Goal: Information Seeking & Learning: Learn about a topic

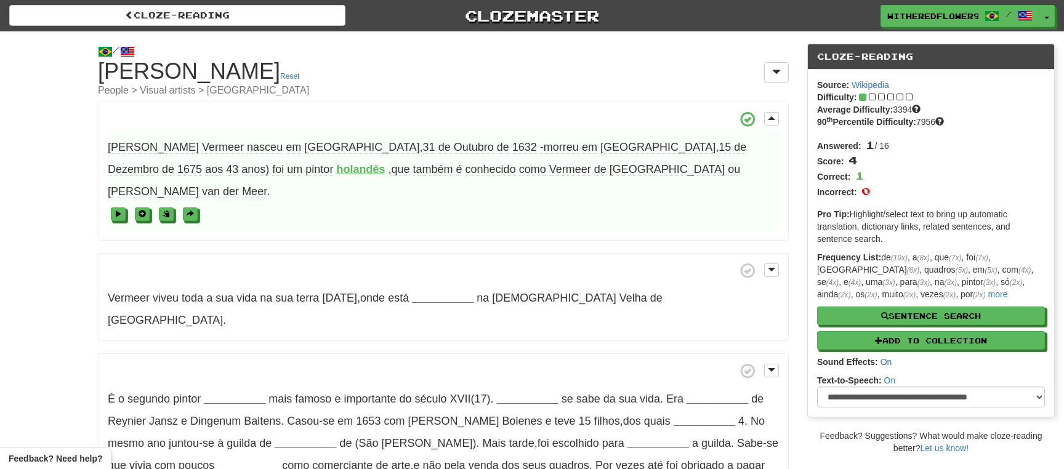
select select "**********"
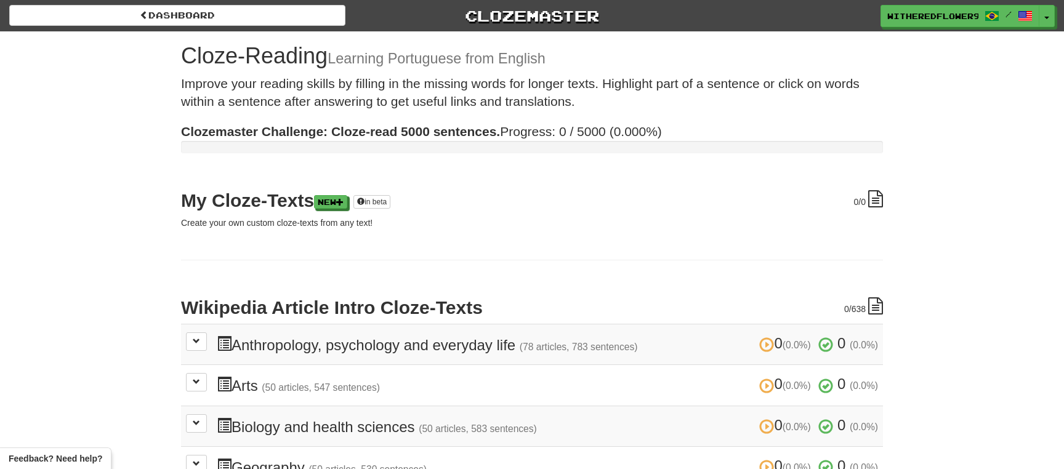
scroll to position [487, 0]
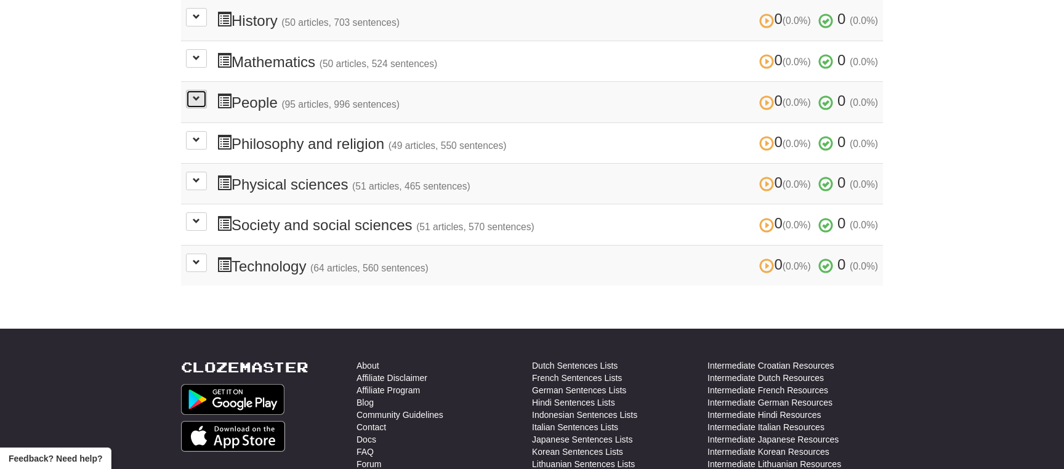
click at [202, 100] on button at bounding box center [196, 99] width 21 height 18
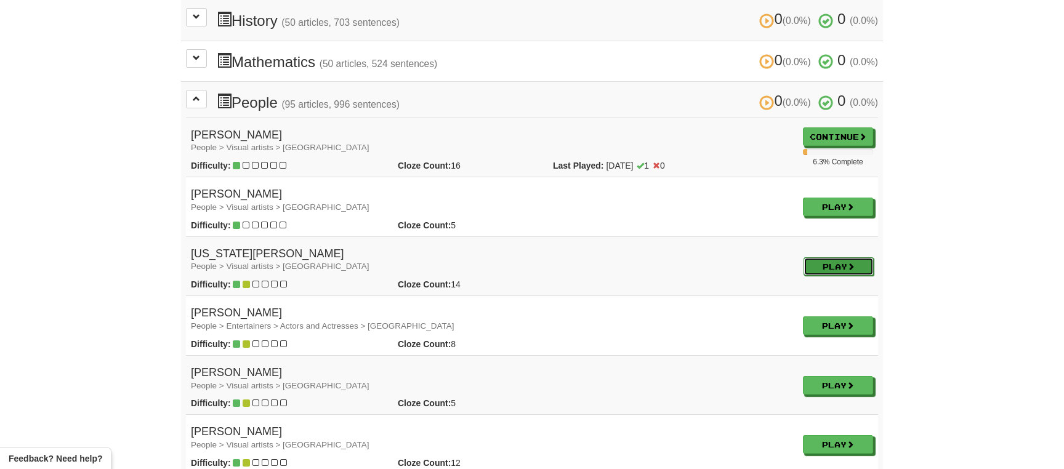
click at [812, 263] on link "Play" at bounding box center [838, 266] width 70 height 18
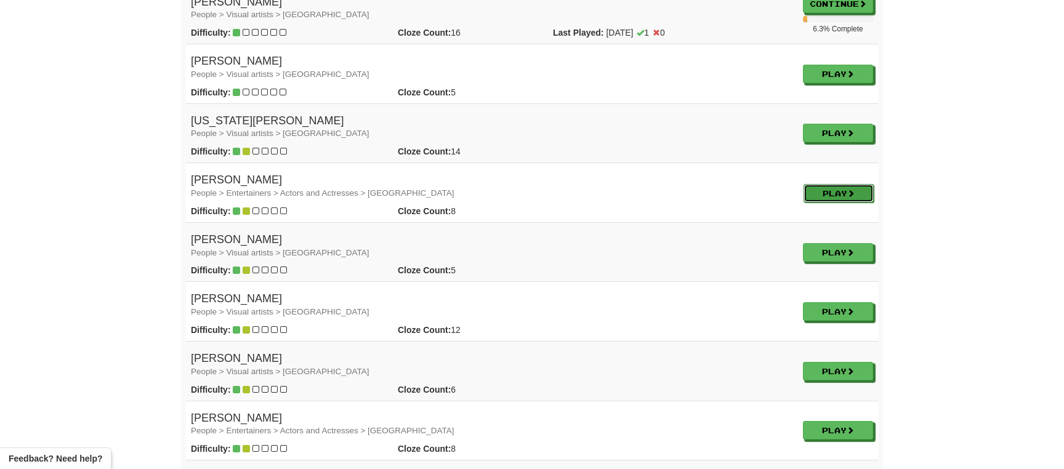
click at [833, 191] on link "Play" at bounding box center [838, 193] width 70 height 18
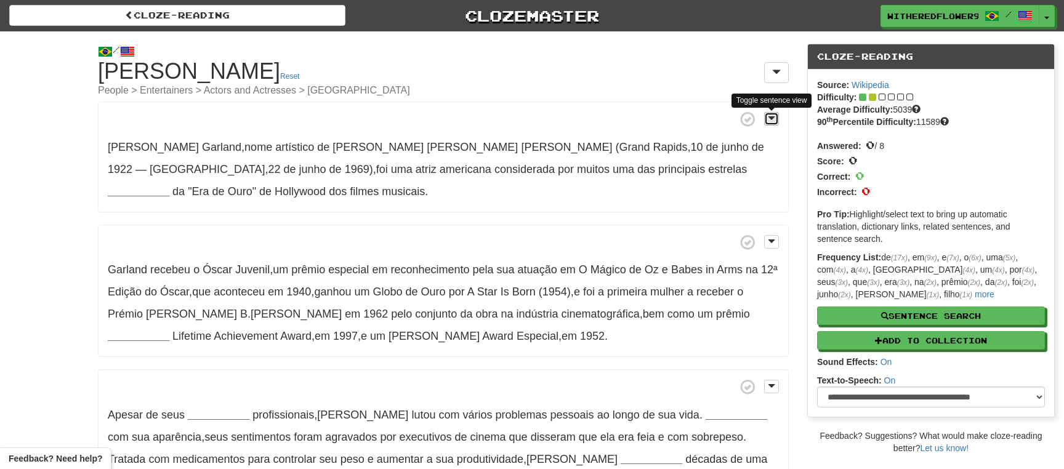
click at [769, 121] on span at bounding box center [771, 118] width 7 height 9
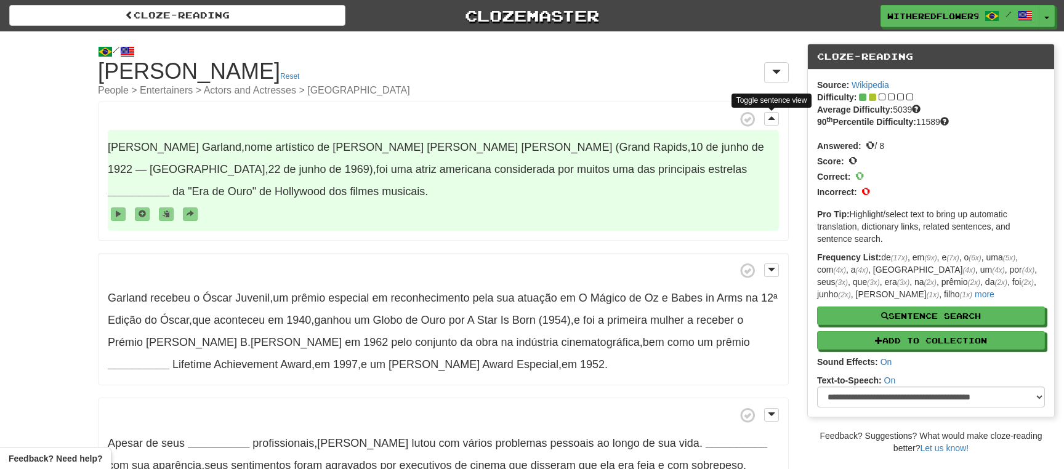
click at [169, 185] on strong "__________" at bounding box center [139, 191] width 62 height 12
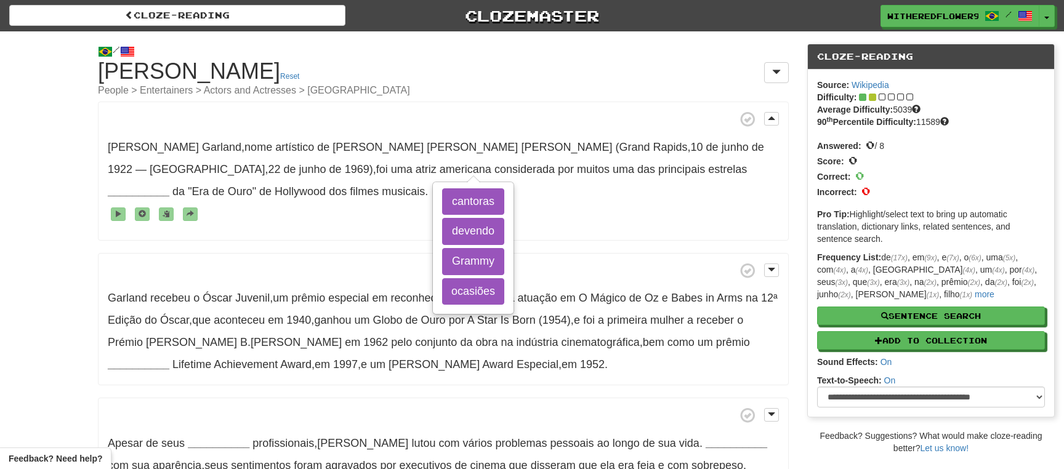
click at [609, 263] on span at bounding box center [443, 270] width 671 height 15
click at [567, 228] on div "Judy Garland , nome artístico de Frances Ethel Gumm (Grand Rapids , 10 de junho…" at bounding box center [443, 349] width 691 height 495
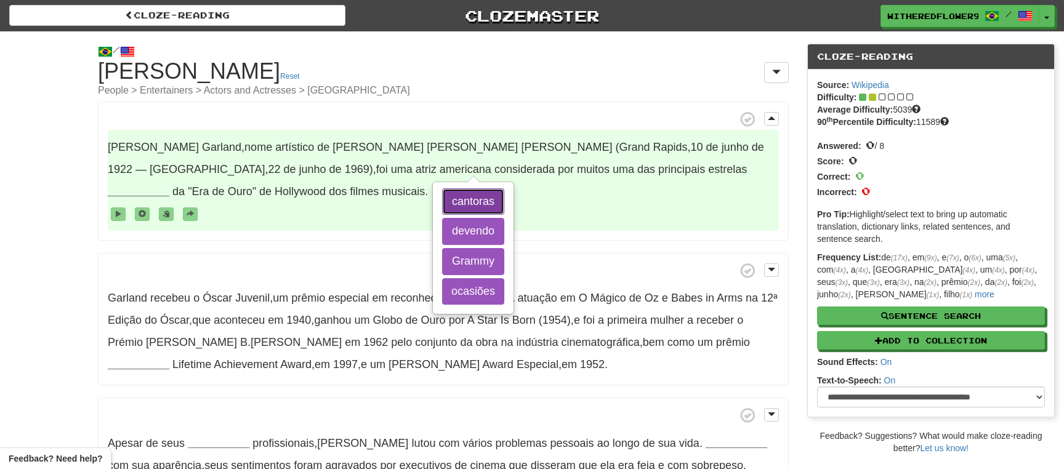
click at [479, 204] on button "cantoras" at bounding box center [473, 201] width 62 height 27
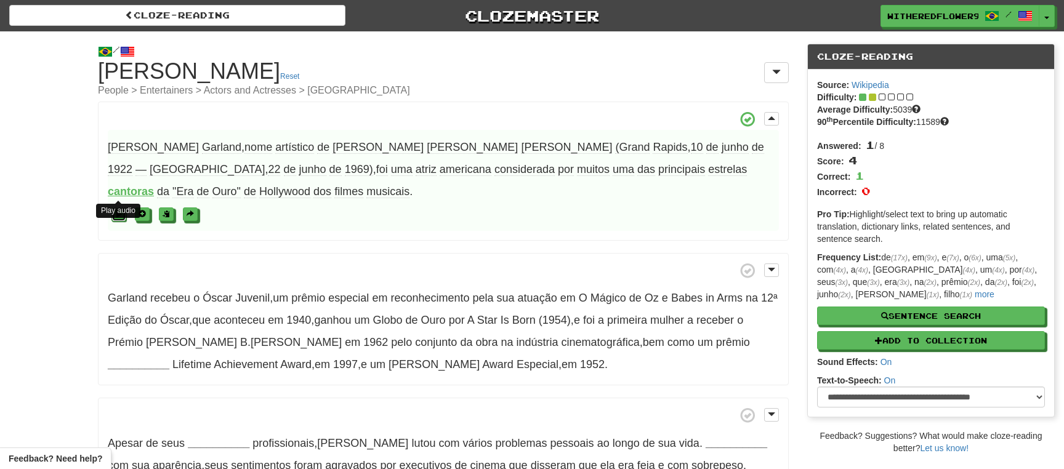
click at [120, 211] on span at bounding box center [118, 214] width 7 height 7
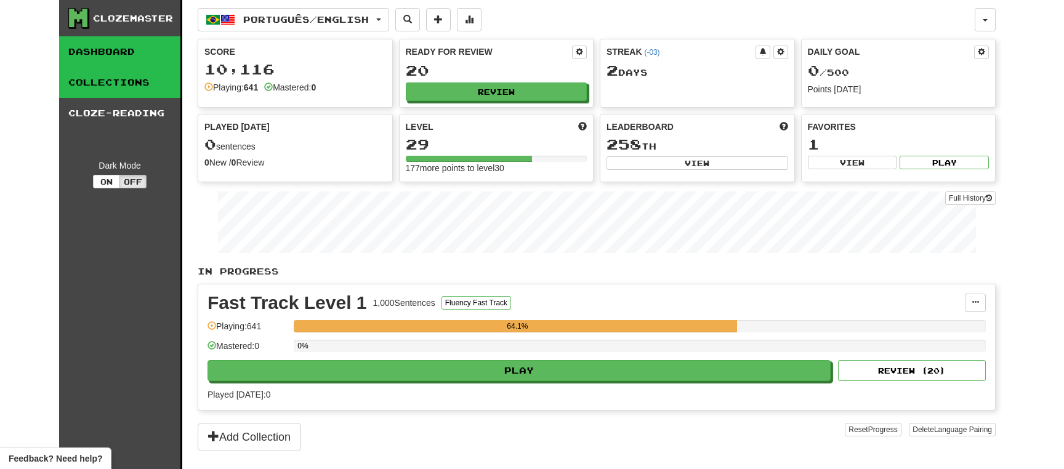
click at [97, 81] on link "Collections" at bounding box center [119, 82] width 121 height 31
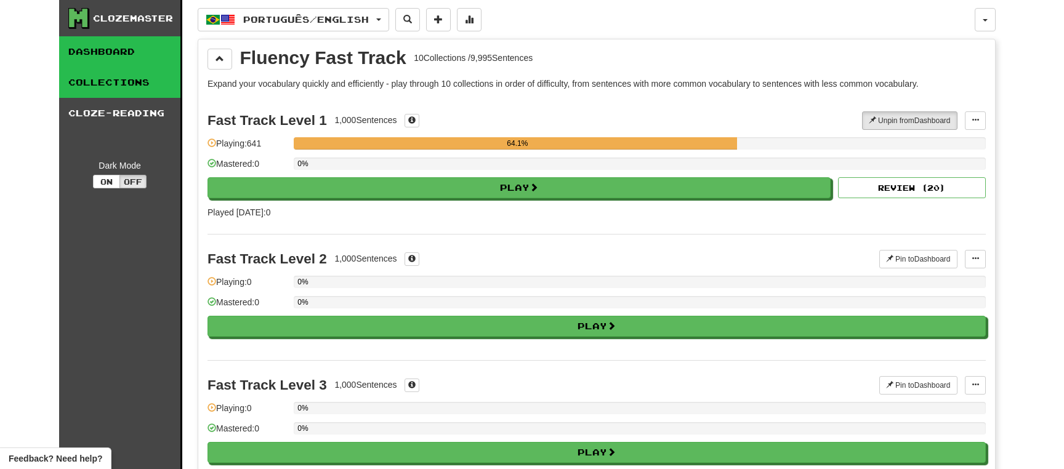
click at [99, 60] on link "Dashboard" at bounding box center [119, 51] width 121 height 31
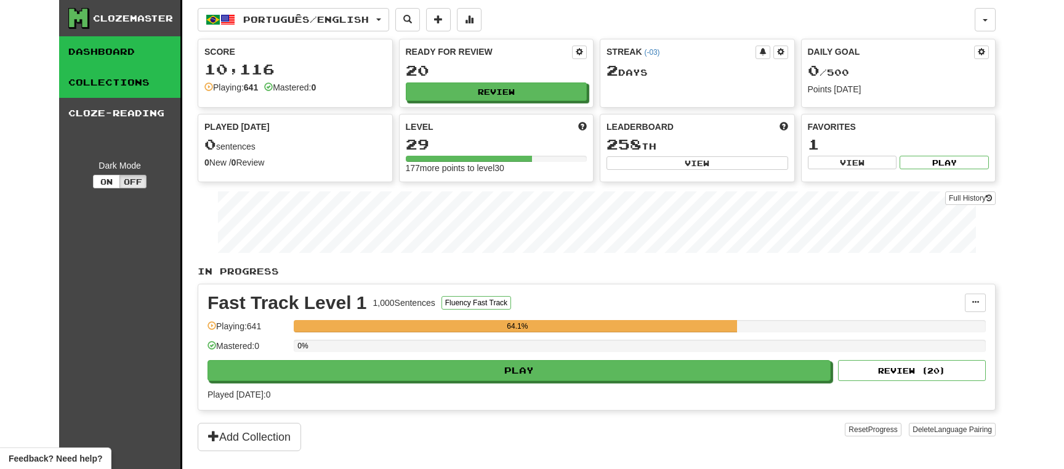
click at [102, 79] on link "Collections" at bounding box center [119, 82] width 121 height 31
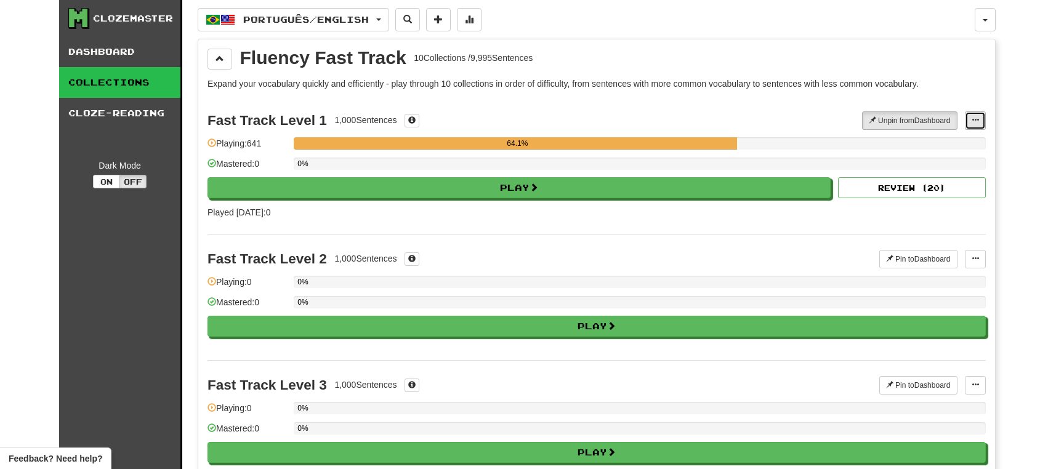
click at [976, 119] on span at bounding box center [974, 119] width 7 height 7
click at [942, 143] on span "Manage Sentences" at bounding box center [935, 143] width 74 height 10
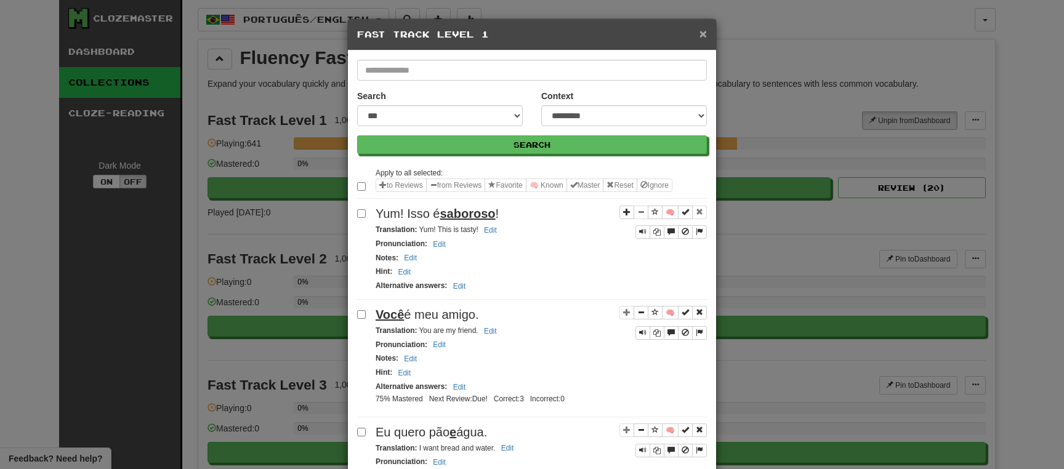
click at [701, 36] on span "×" at bounding box center [702, 33] width 7 height 14
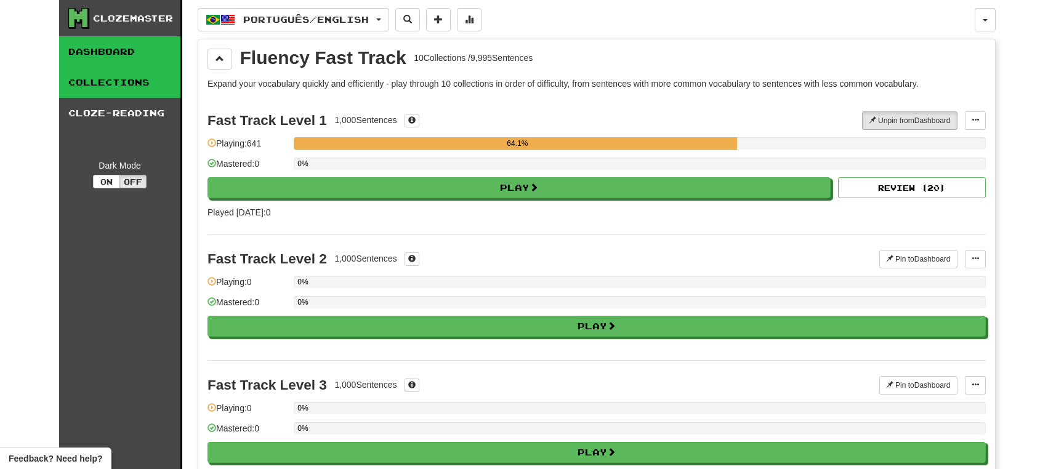
click at [108, 57] on link "Dashboard" at bounding box center [119, 51] width 121 height 31
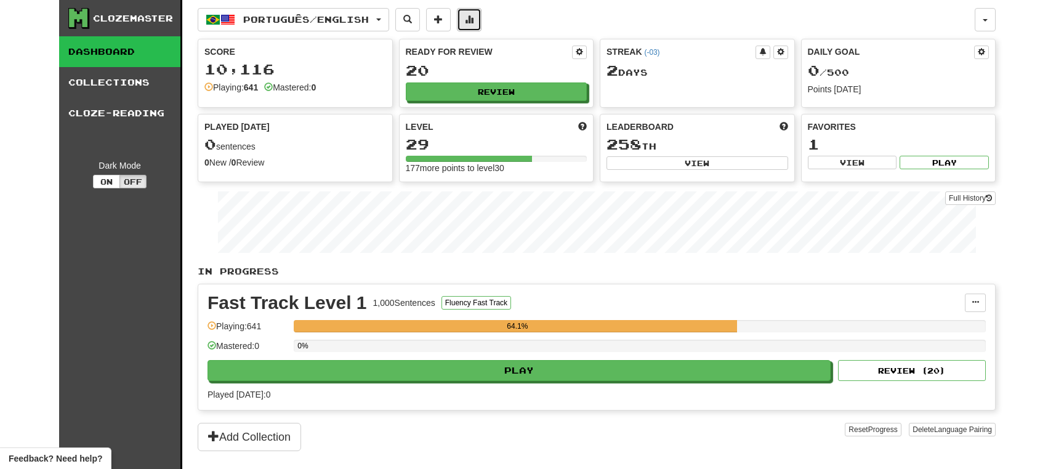
click at [473, 17] on span at bounding box center [469, 19] width 9 height 9
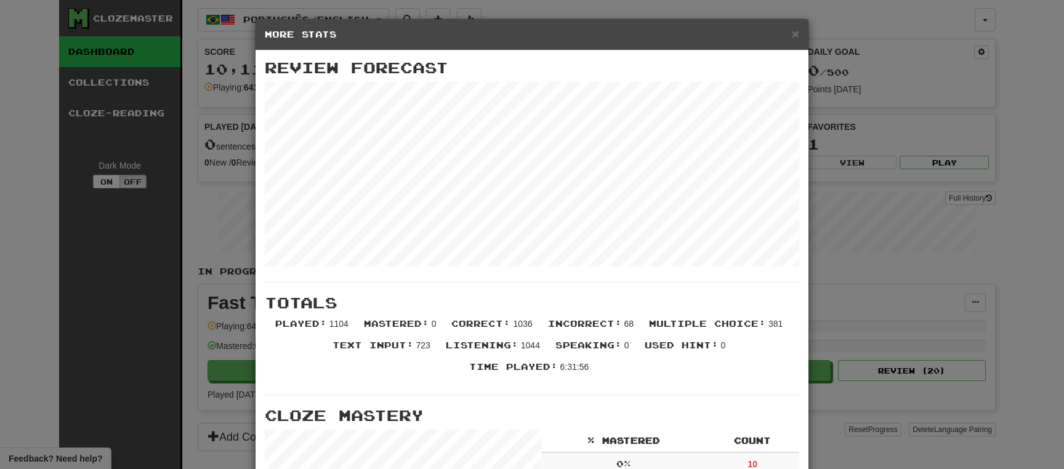
click at [928, 18] on div "× More Stats Review Forecast Totals Played : 1104 Mastered : 0 Correct : 1036 I…" at bounding box center [532, 234] width 1064 height 469
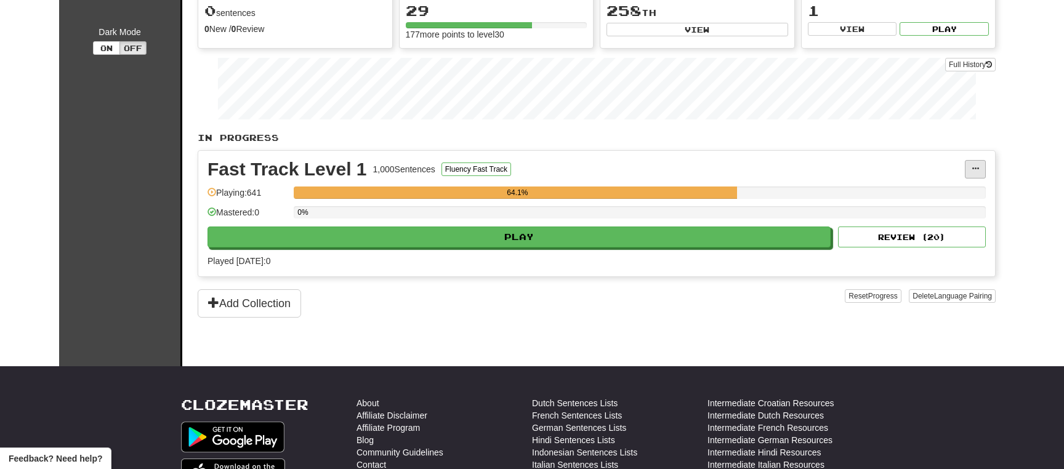
scroll to position [155, 0]
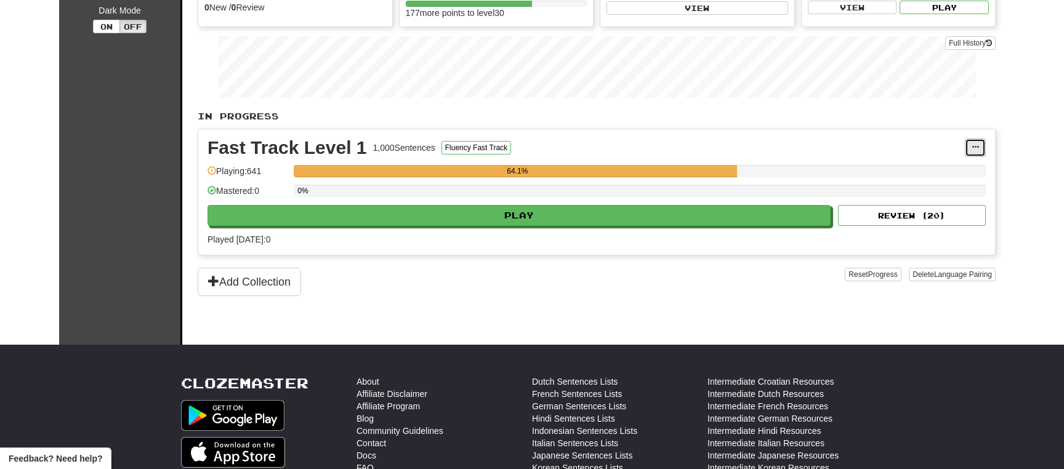
click at [976, 150] on span at bounding box center [974, 146] width 7 height 7
click at [862, 150] on div "Fast Track Level 1 1,000 Sentences Fluency Fast Track" at bounding box center [585, 147] width 757 height 18
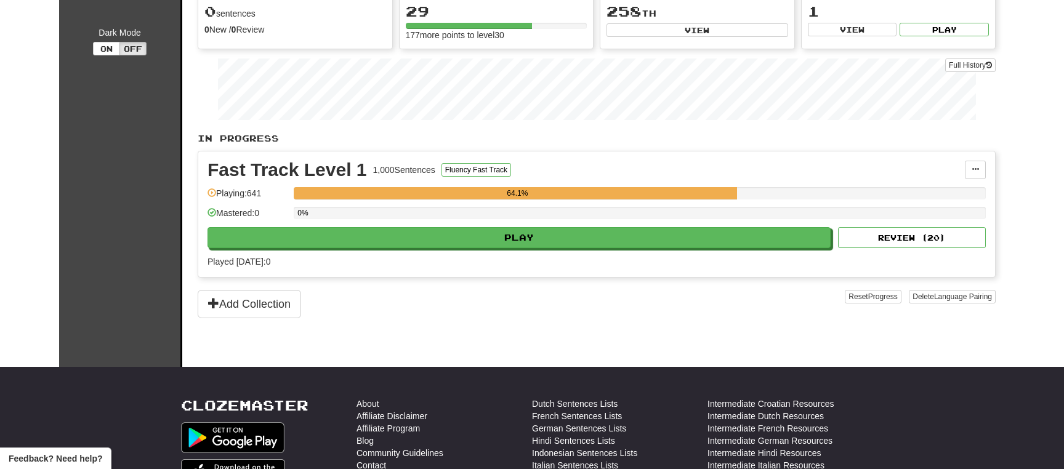
scroll to position [0, 0]
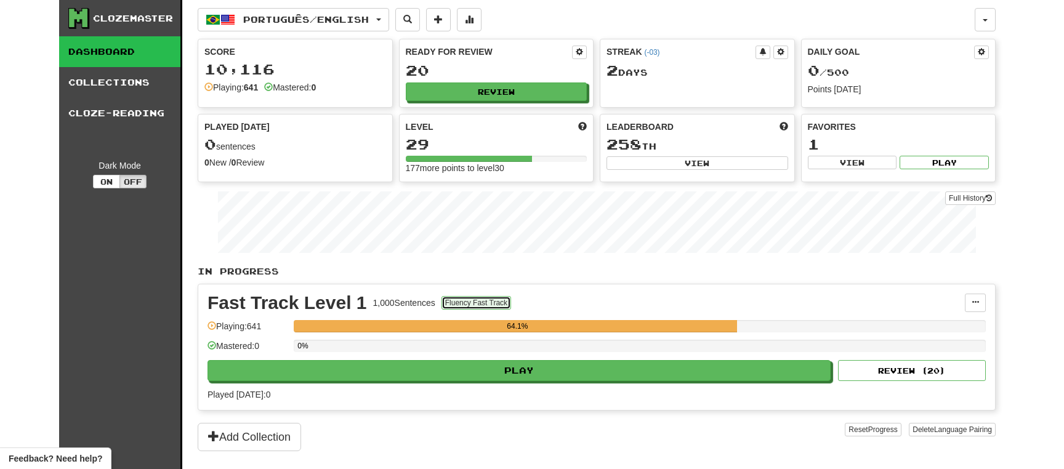
click at [459, 303] on button "Fluency Fast Track" at bounding box center [476, 303] width 70 height 14
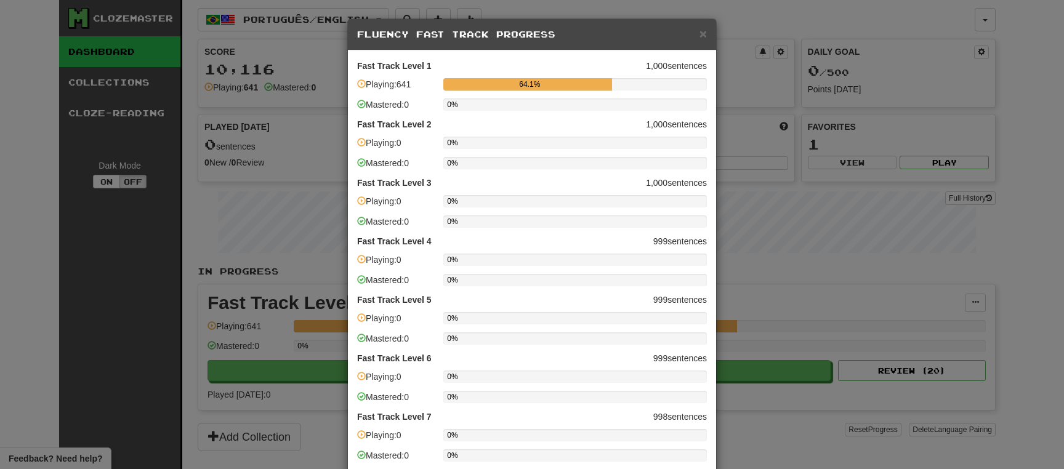
click at [761, 6] on div "× Fluency Fast Track Progress Fast Track Level 1 1,000 sentences Playing: 641 6…" at bounding box center [532, 234] width 1064 height 469
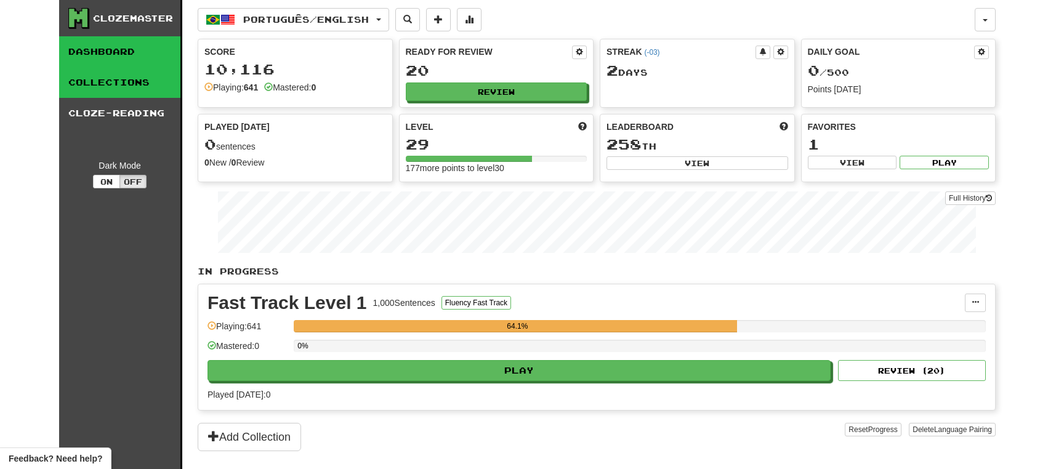
click at [135, 86] on link "Collections" at bounding box center [119, 82] width 121 height 31
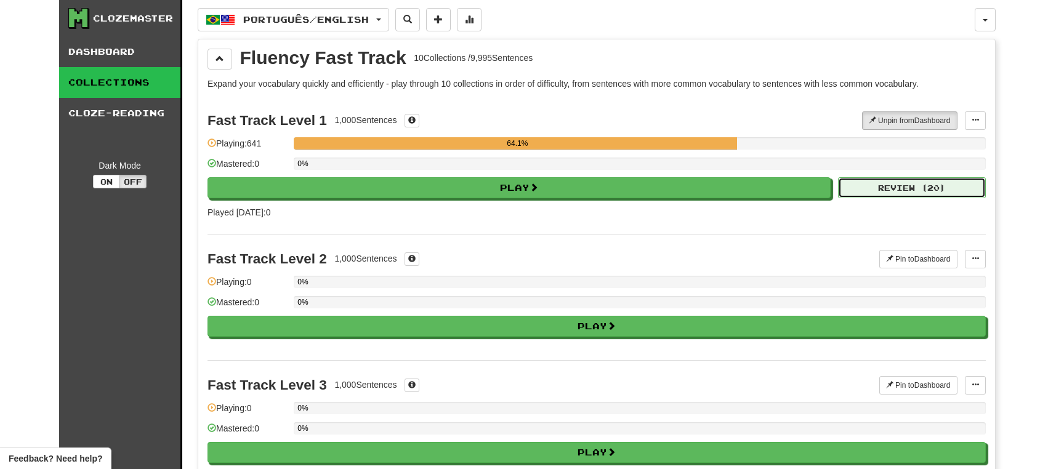
click at [892, 188] on button "Review ( 20 )" at bounding box center [912, 187] width 148 height 21
select select "**"
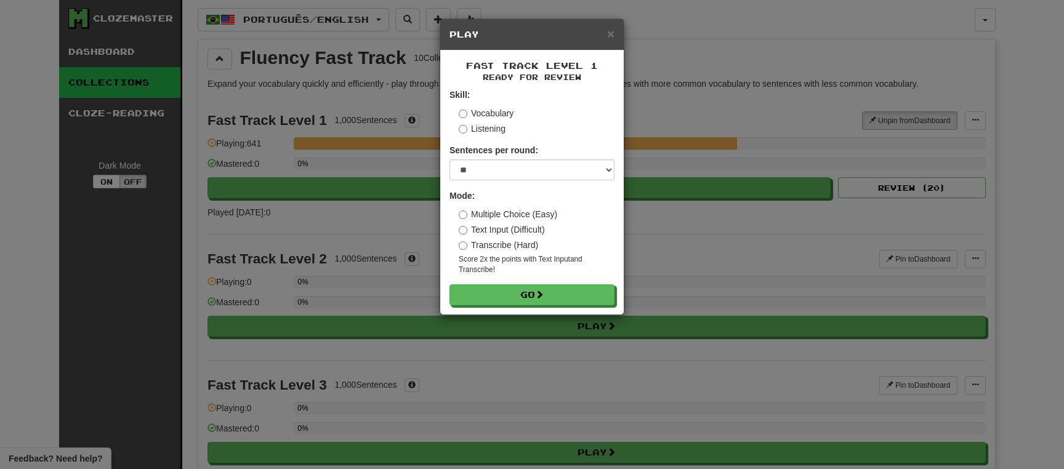
click at [797, 127] on div "× Play Fast Track Level 1 Ready for Review Skill: Vocabulary Listening Sentence…" at bounding box center [532, 234] width 1064 height 469
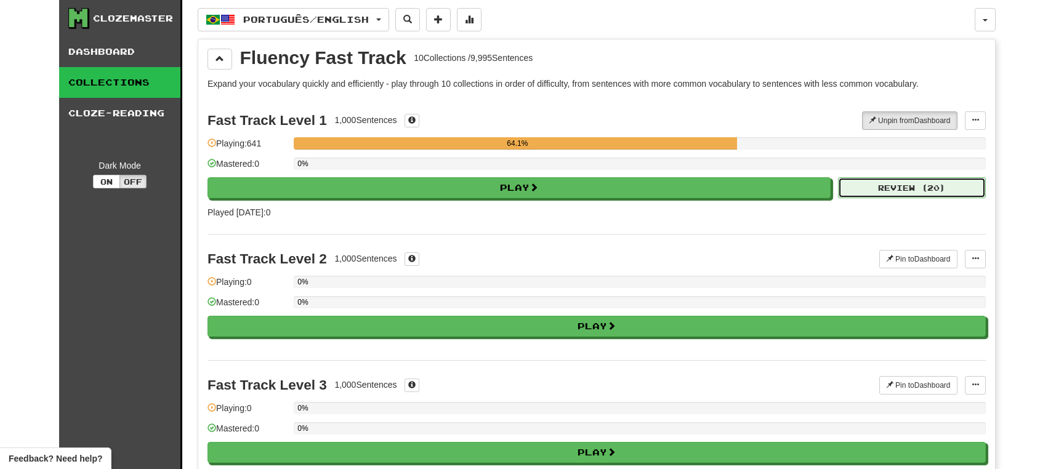
click at [912, 193] on button "Review ( 20 )" at bounding box center [912, 187] width 148 height 21
select select "**"
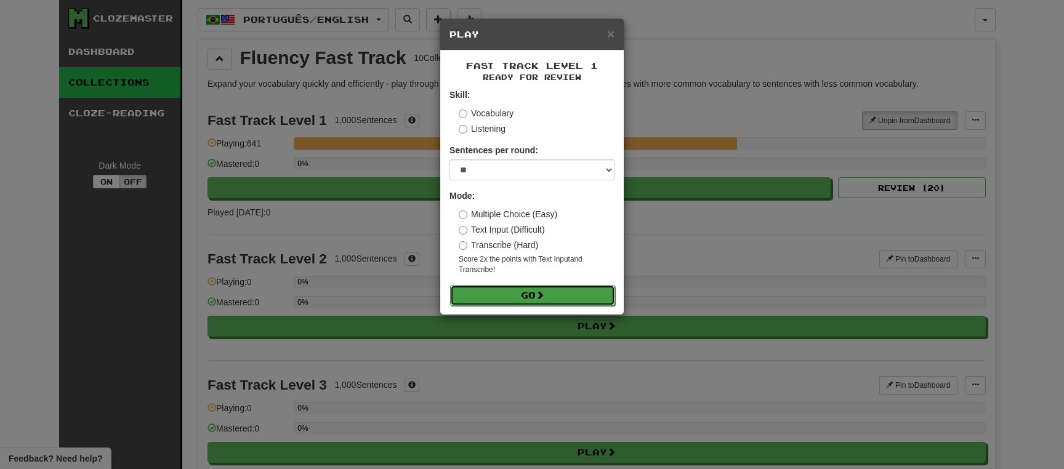
click at [533, 299] on button "Go" at bounding box center [532, 295] width 165 height 21
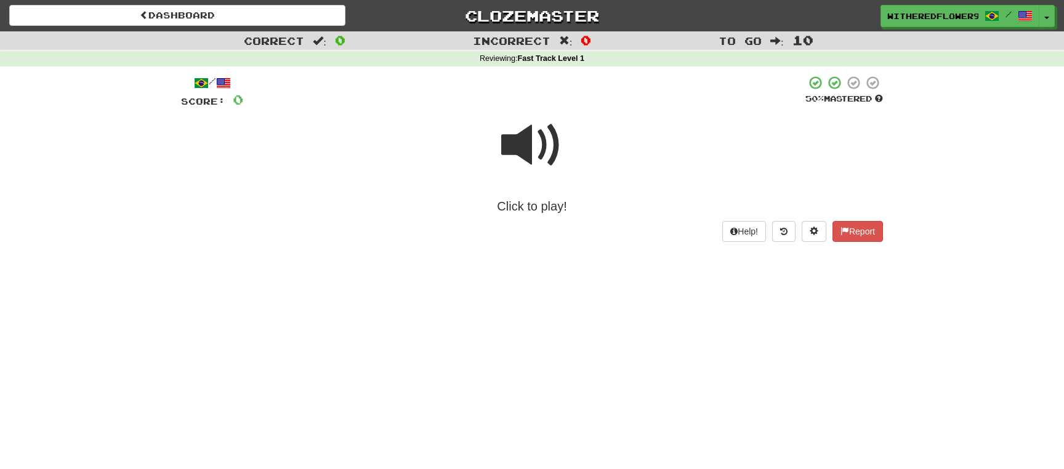
click at [536, 150] on span at bounding box center [532, 145] width 62 height 62
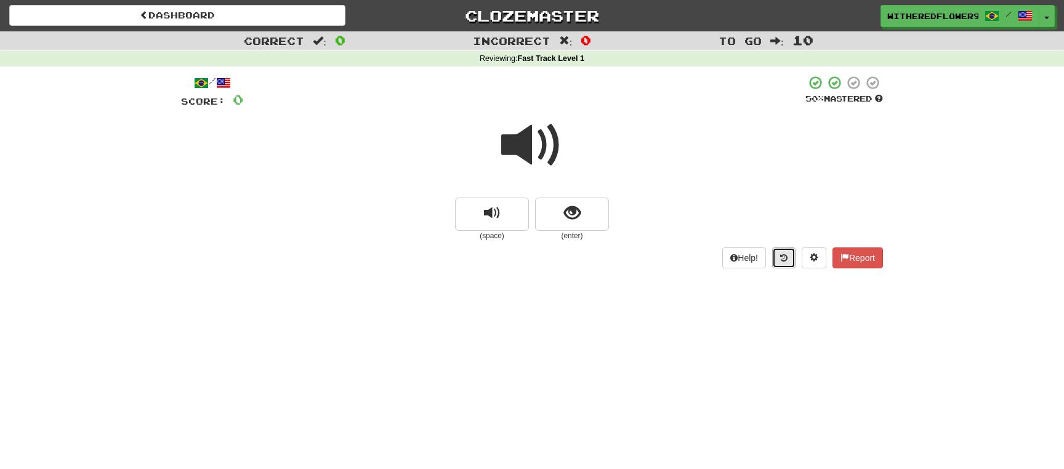
click at [780, 262] on icon at bounding box center [783, 258] width 7 height 9
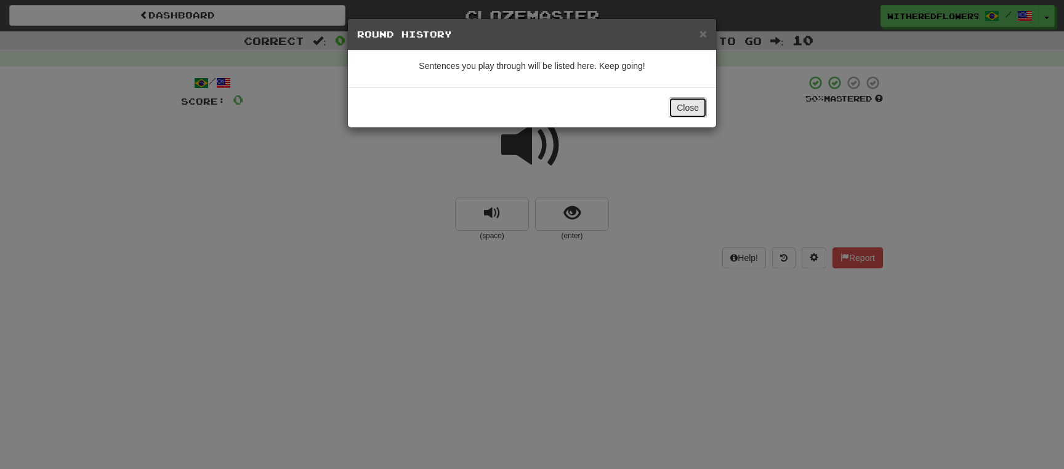
click at [687, 105] on button "Close" at bounding box center [687, 107] width 38 height 21
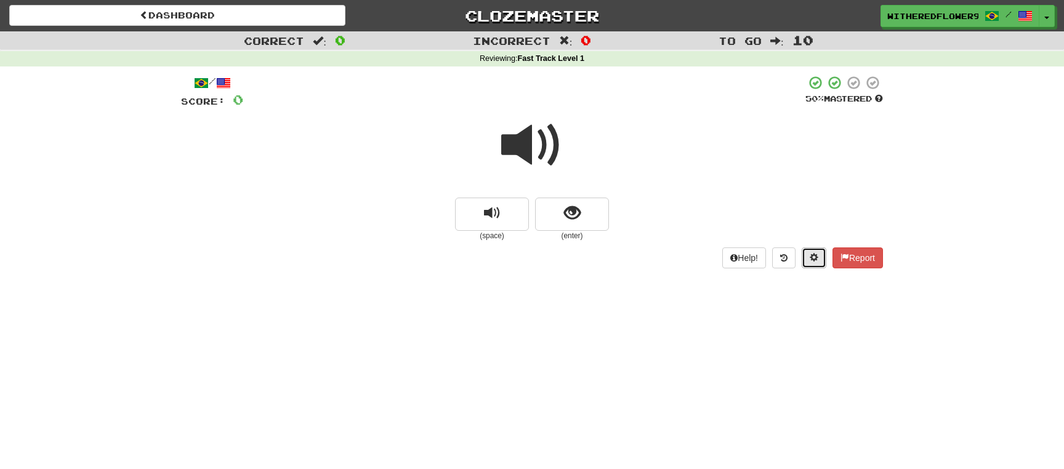
click at [812, 257] on span at bounding box center [813, 257] width 9 height 9
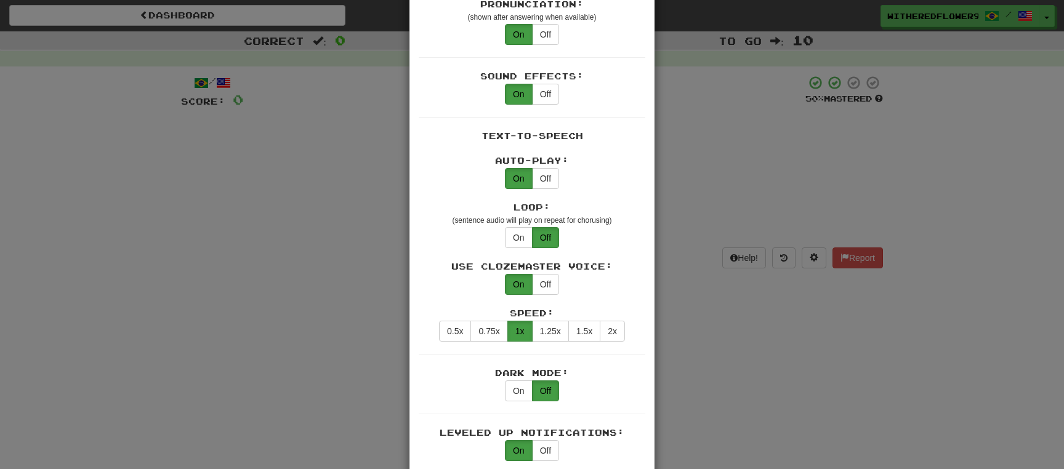
scroll to position [892, 0]
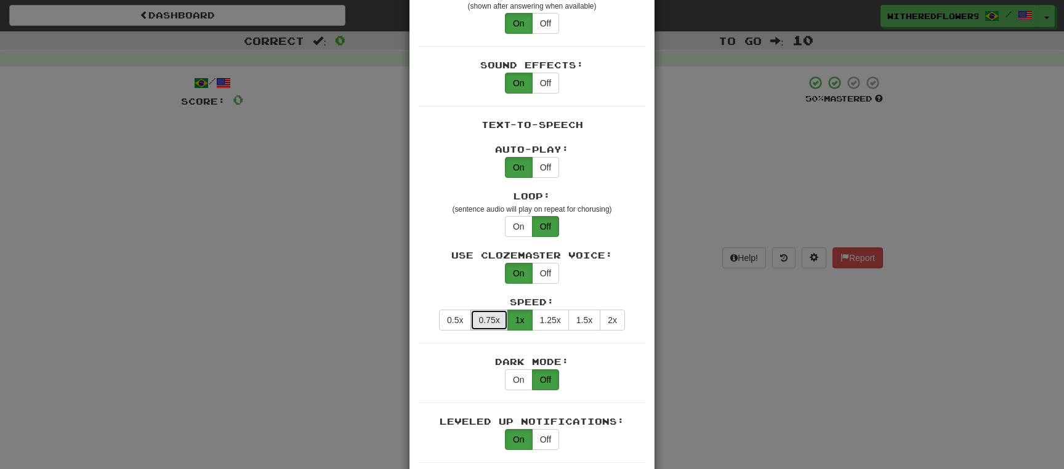
click at [492, 310] on button "0.75x" at bounding box center [488, 320] width 37 height 21
click at [744, 337] on div "× Game Settings Automatically Show Sentence After First Listen: On Off (when pl…" at bounding box center [532, 234] width 1064 height 469
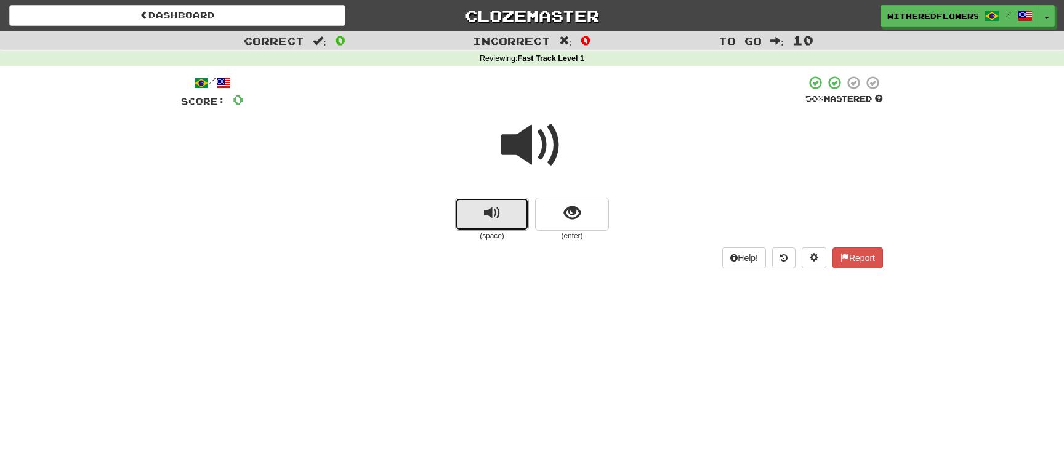
click at [486, 214] on span "replay audio" at bounding box center [492, 213] width 17 height 17
click at [565, 214] on span "show sentence" at bounding box center [572, 213] width 17 height 17
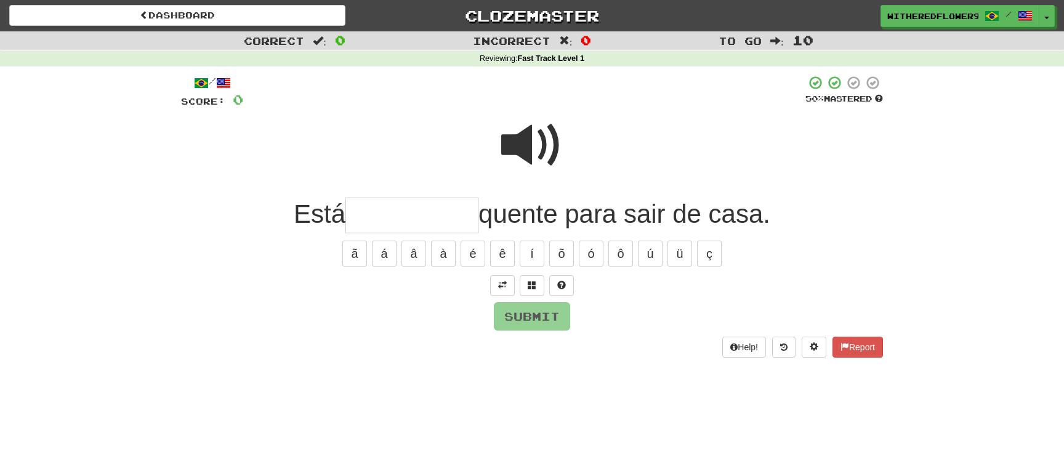
click at [529, 151] on span at bounding box center [532, 145] width 62 height 62
click at [421, 223] on input "text" at bounding box center [411, 216] width 133 height 36
click at [526, 150] on span at bounding box center [532, 145] width 62 height 62
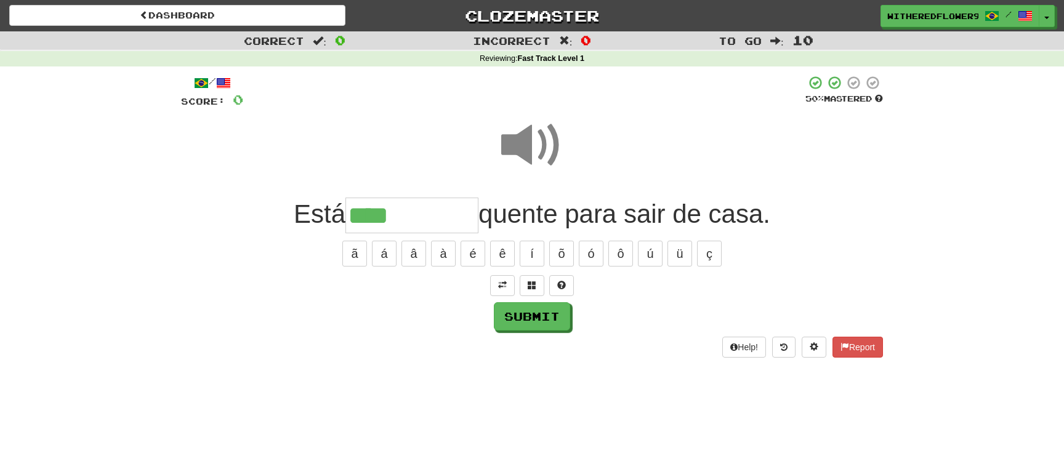
click at [452, 214] on input "****" at bounding box center [411, 216] width 133 height 36
type input "*********"
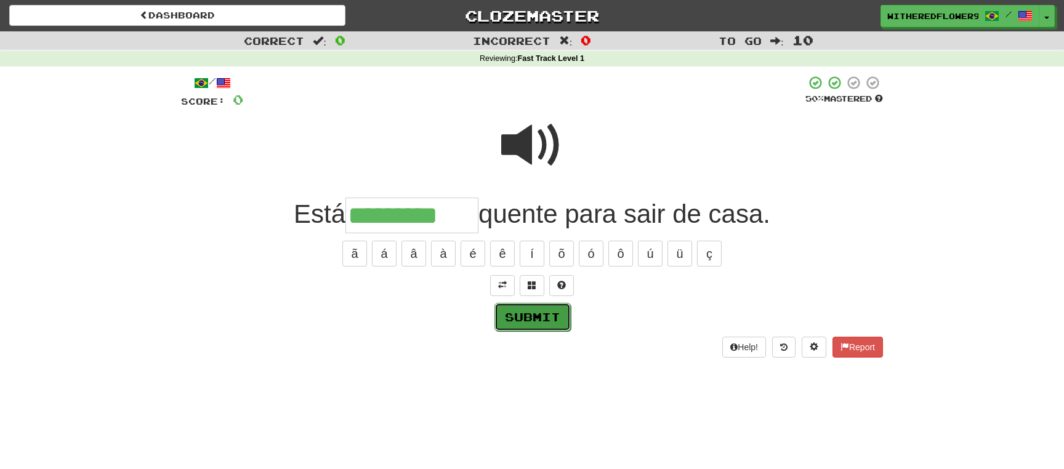
click at [548, 319] on button "Submit" at bounding box center [532, 317] width 76 height 28
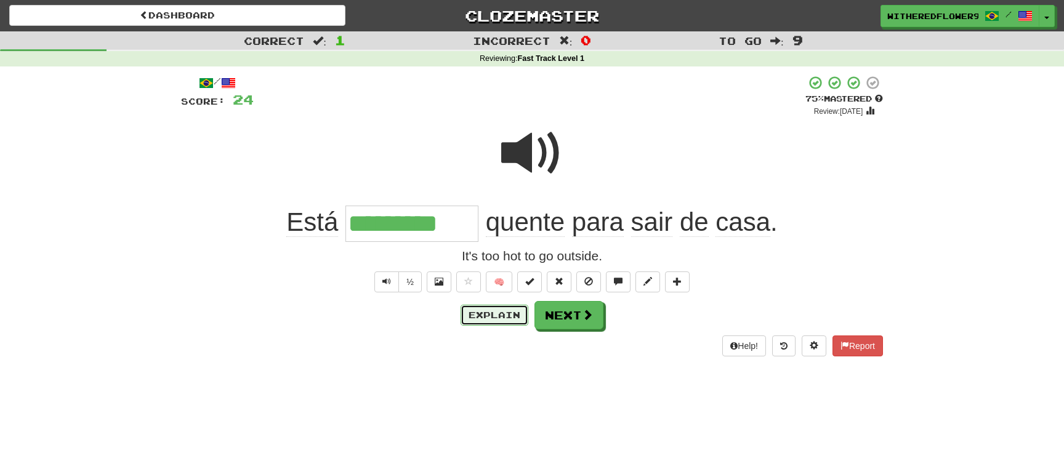
click at [495, 321] on button "Explain" at bounding box center [494, 315] width 68 height 21
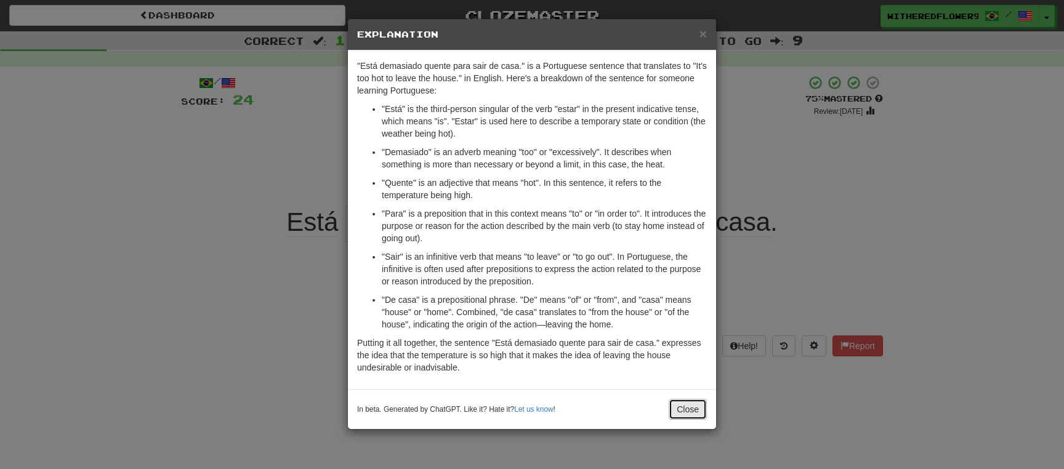
click at [694, 412] on button "Close" at bounding box center [687, 409] width 38 height 21
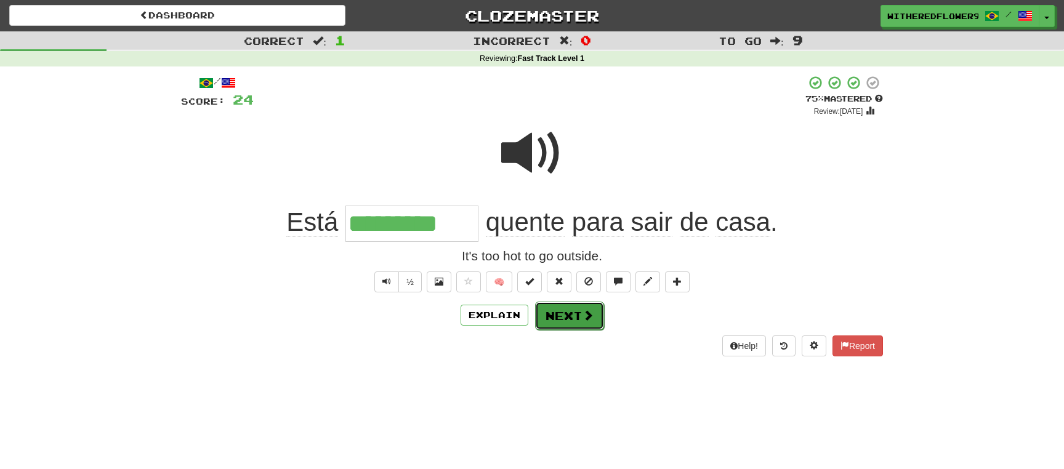
click at [568, 319] on button "Next" at bounding box center [569, 316] width 69 height 28
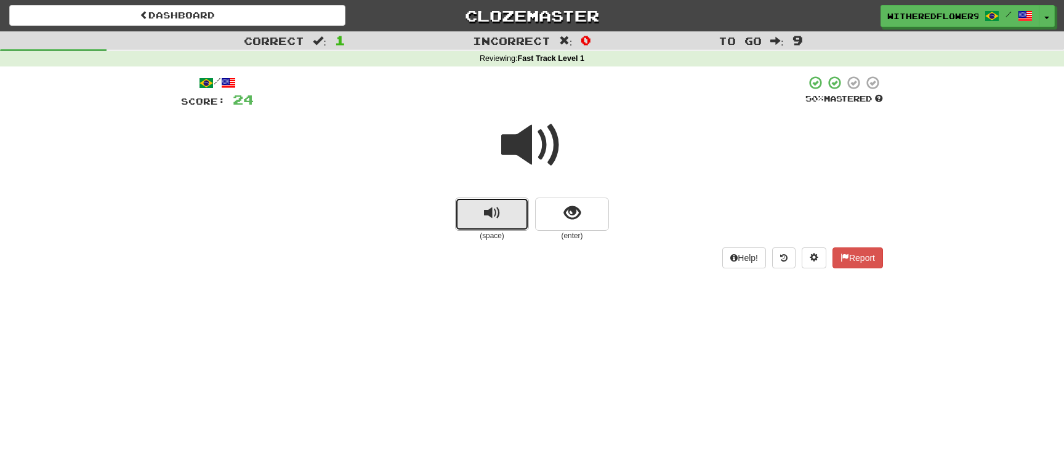
click at [491, 207] on span "replay audio" at bounding box center [492, 213] width 17 height 17
click at [493, 222] on span "replay audio" at bounding box center [492, 213] width 17 height 17
click at [580, 213] on span "show sentence" at bounding box center [572, 213] width 17 height 17
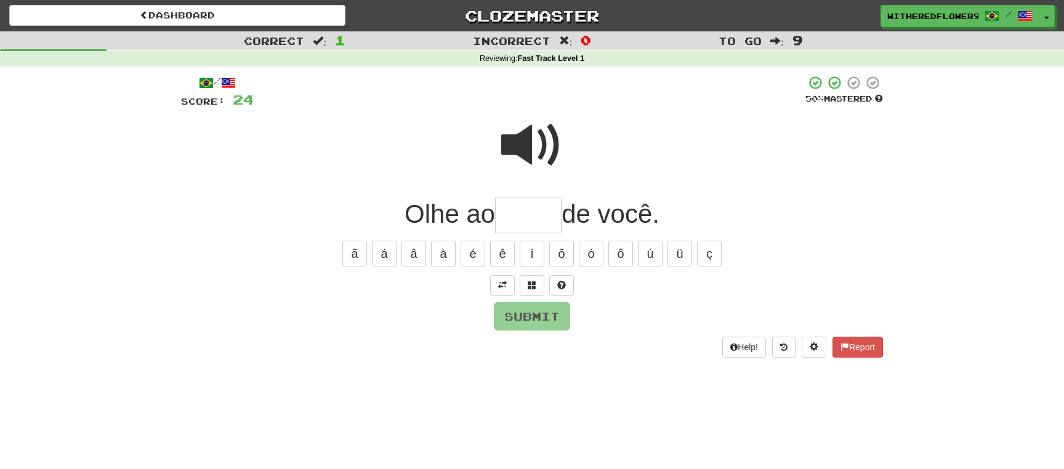
type input "*"
type input "*****"
click at [547, 317] on button "Submit" at bounding box center [532, 317] width 76 height 28
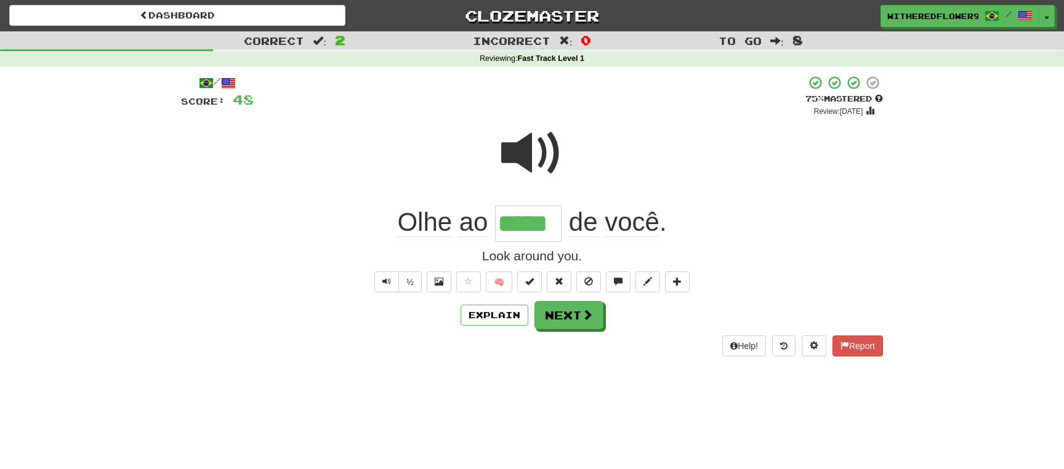
click at [529, 169] on span at bounding box center [532, 153] width 62 height 62
click at [575, 319] on button "Next" at bounding box center [569, 316] width 69 height 28
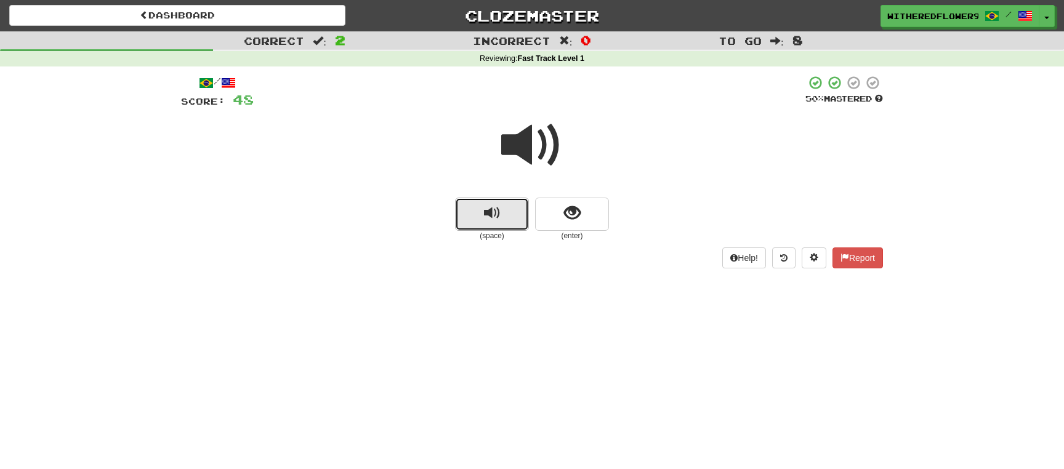
click at [500, 218] on button "replay audio" at bounding box center [492, 214] width 74 height 33
click at [587, 210] on button "show sentence" at bounding box center [572, 214] width 74 height 33
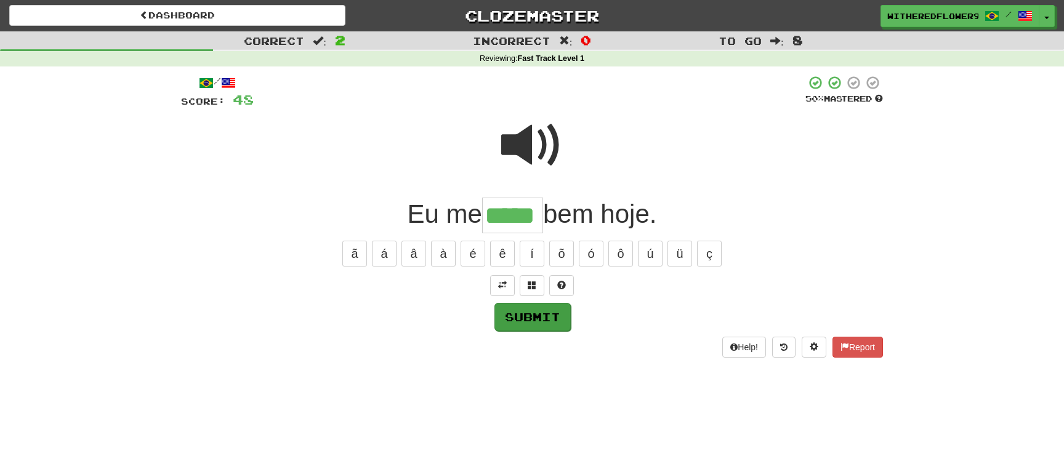
type input "*****"
click at [534, 321] on button "Submit" at bounding box center [532, 317] width 76 height 28
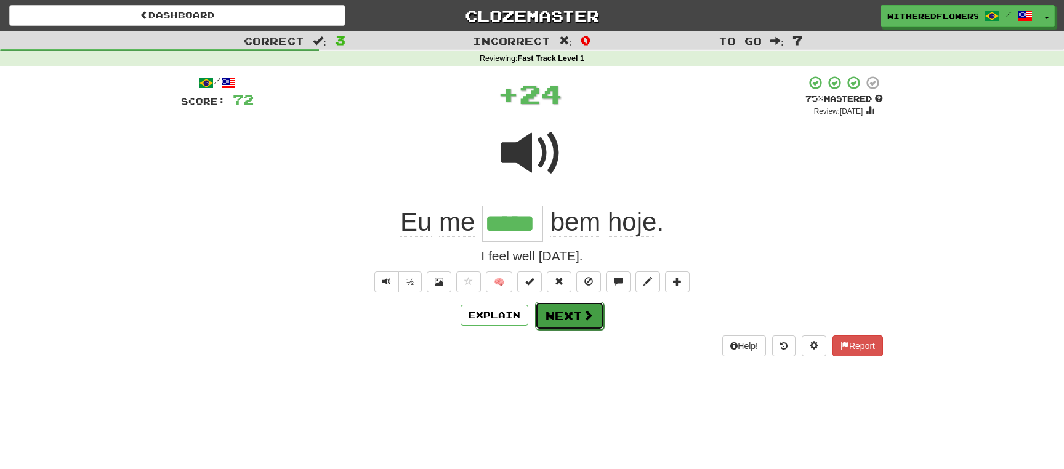
click at [567, 318] on button "Next" at bounding box center [569, 316] width 69 height 28
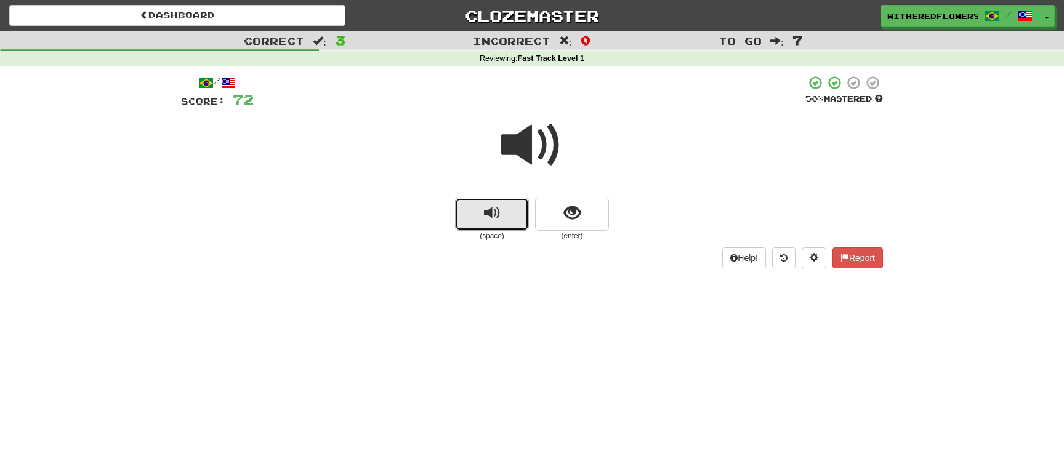
click at [491, 222] on span "replay audio" at bounding box center [492, 213] width 17 height 17
click at [572, 214] on span "show sentence" at bounding box center [572, 213] width 17 height 17
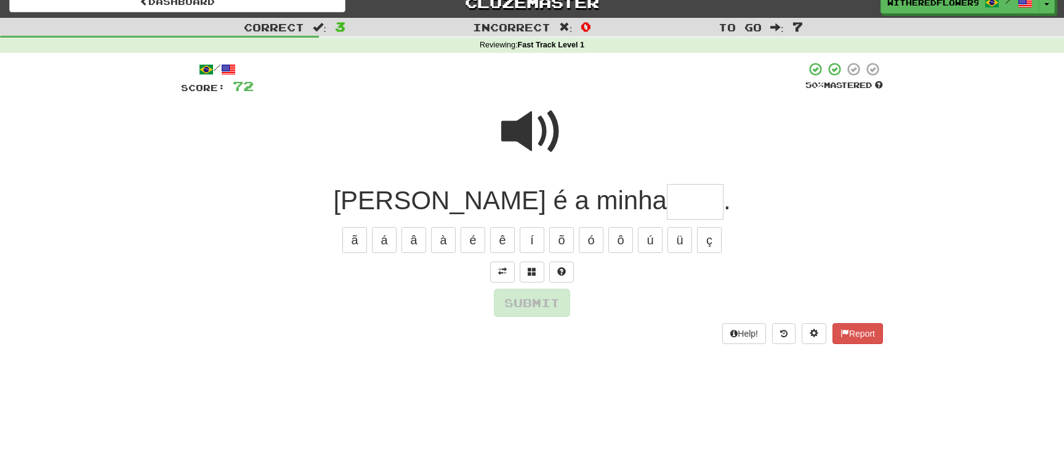
scroll to position [22, 0]
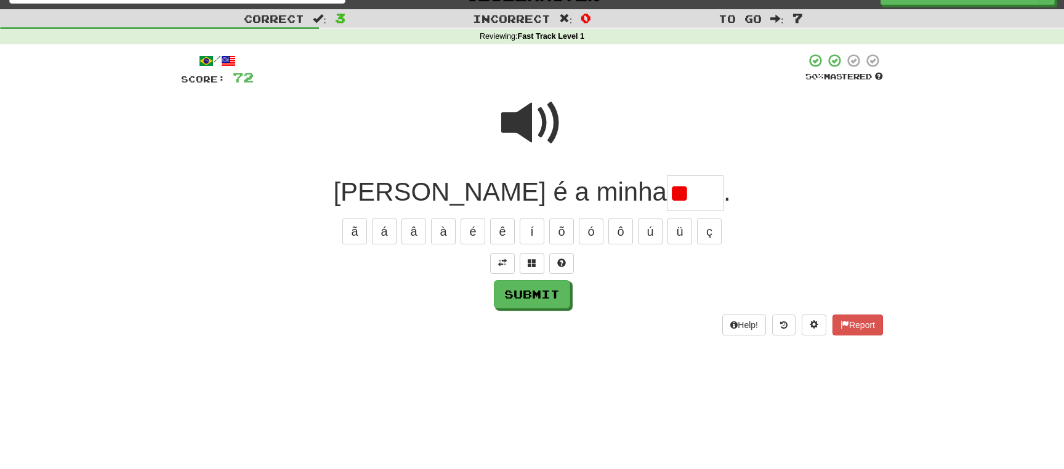
type input "*"
type input "***"
click at [543, 302] on button "Submit" at bounding box center [532, 295] width 76 height 28
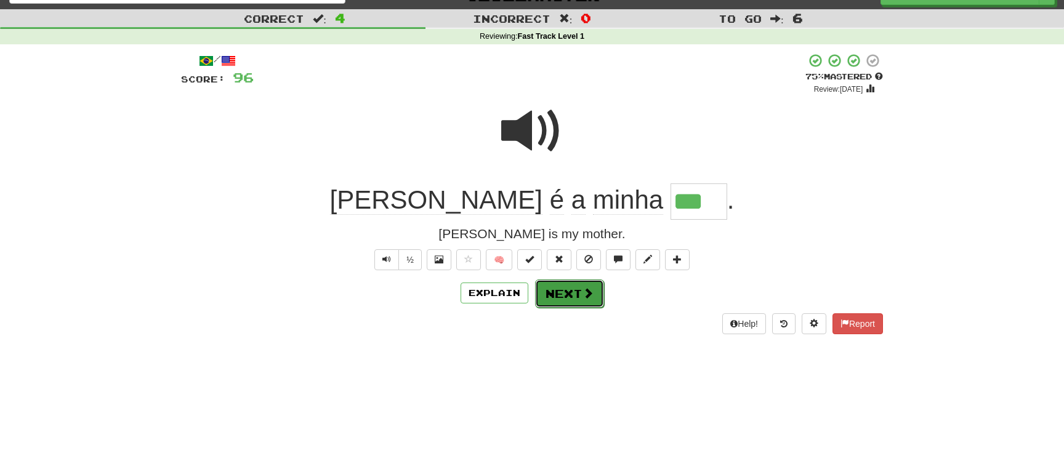
click at [574, 297] on button "Next" at bounding box center [569, 293] width 69 height 28
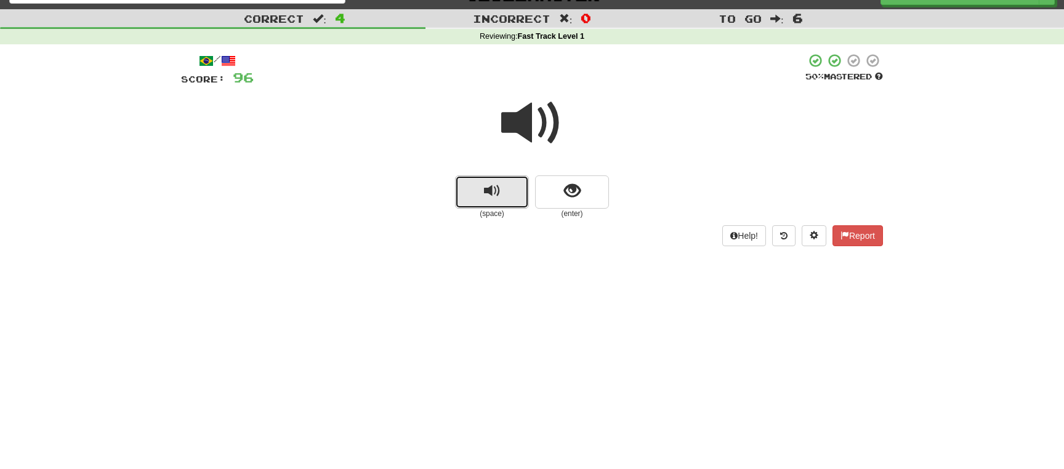
click at [488, 199] on span "replay audio" at bounding box center [492, 191] width 17 height 17
click at [495, 196] on span "replay audio" at bounding box center [492, 191] width 17 height 17
click at [575, 194] on span "show sentence" at bounding box center [572, 191] width 17 height 17
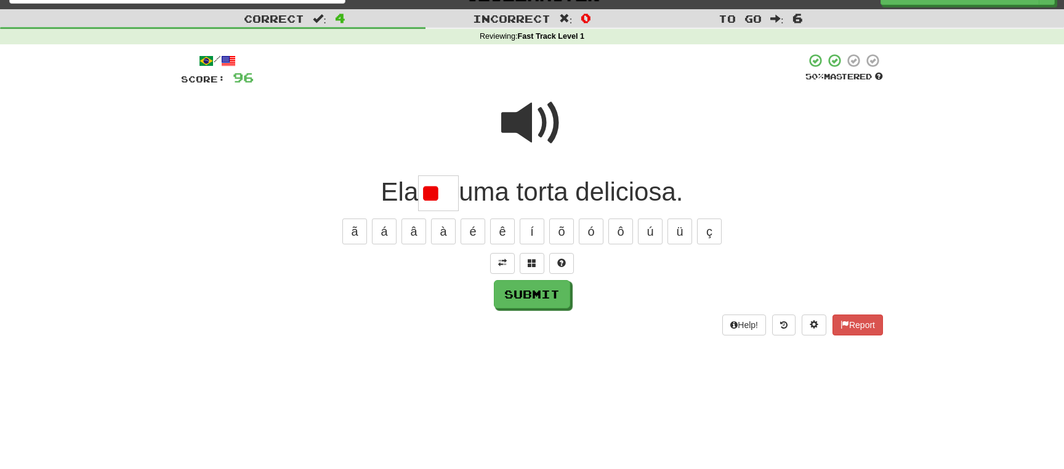
type input "*"
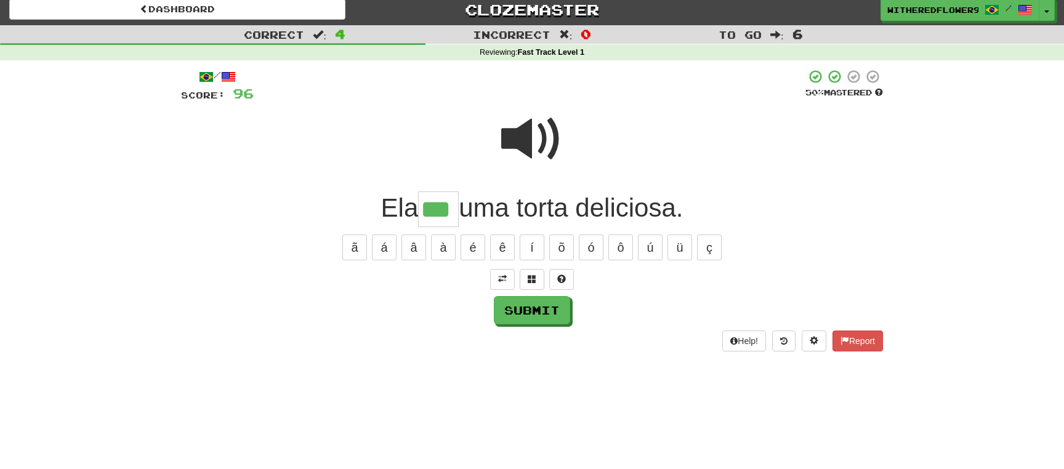
scroll to position [0, 0]
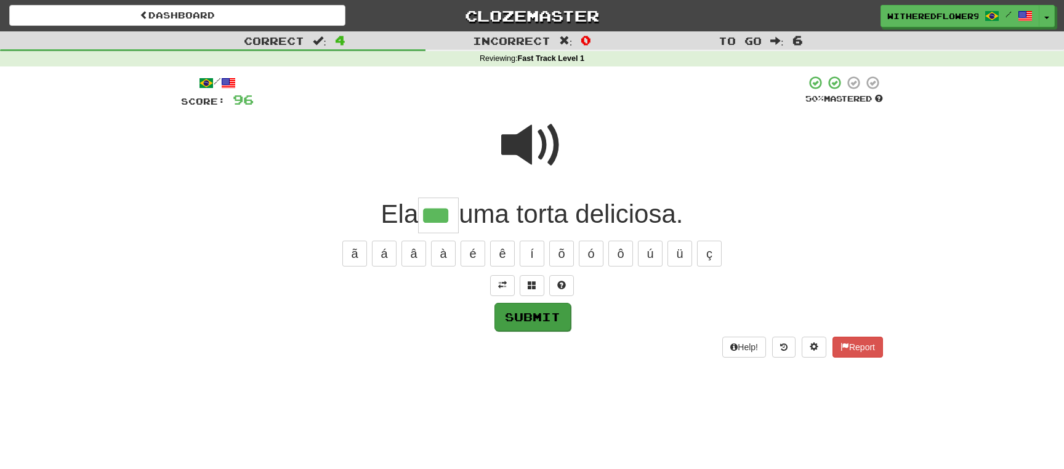
type input "***"
click at [544, 331] on button "Submit" at bounding box center [532, 317] width 76 height 28
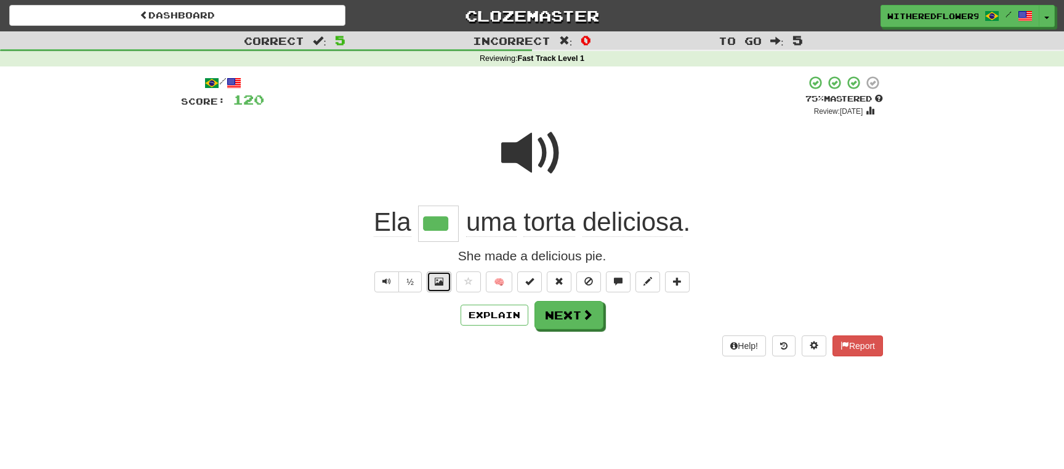
click at [440, 281] on span at bounding box center [439, 281] width 9 height 9
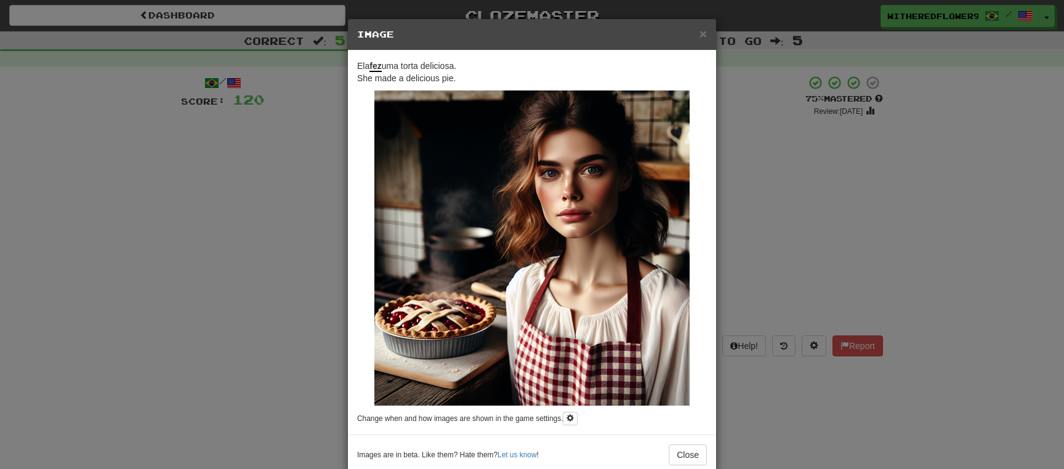
click at [440, 281] on img at bounding box center [531, 247] width 315 height 315
click at [693, 454] on button "Close" at bounding box center [687, 454] width 38 height 21
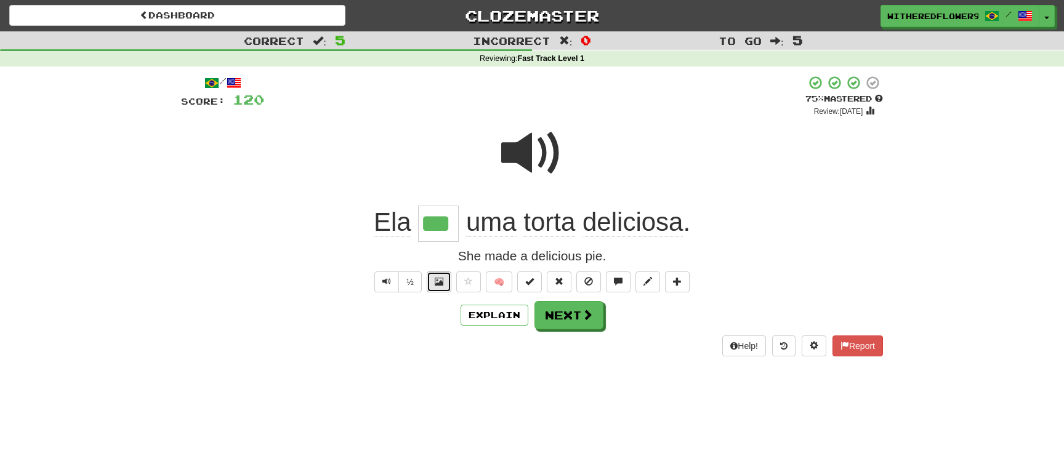
click at [439, 281] on span at bounding box center [439, 281] width 9 height 9
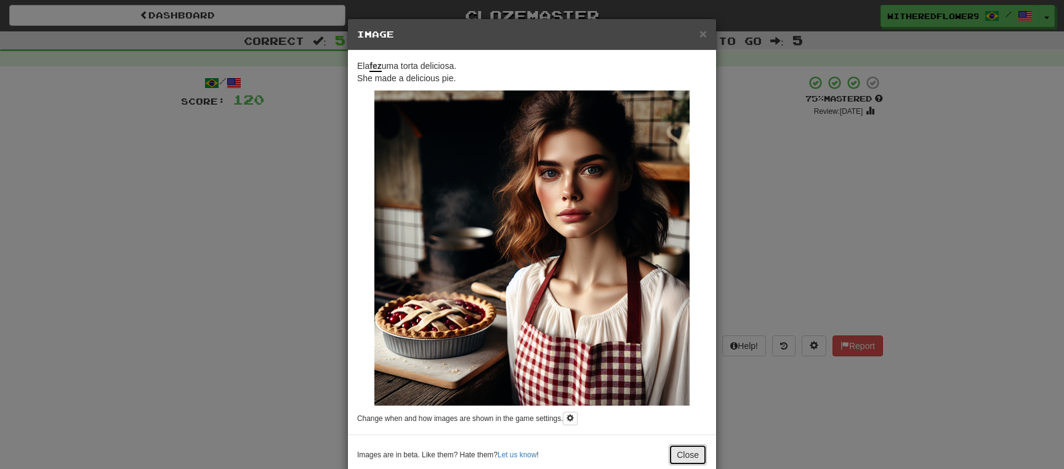
click at [690, 449] on button "Close" at bounding box center [687, 454] width 38 height 21
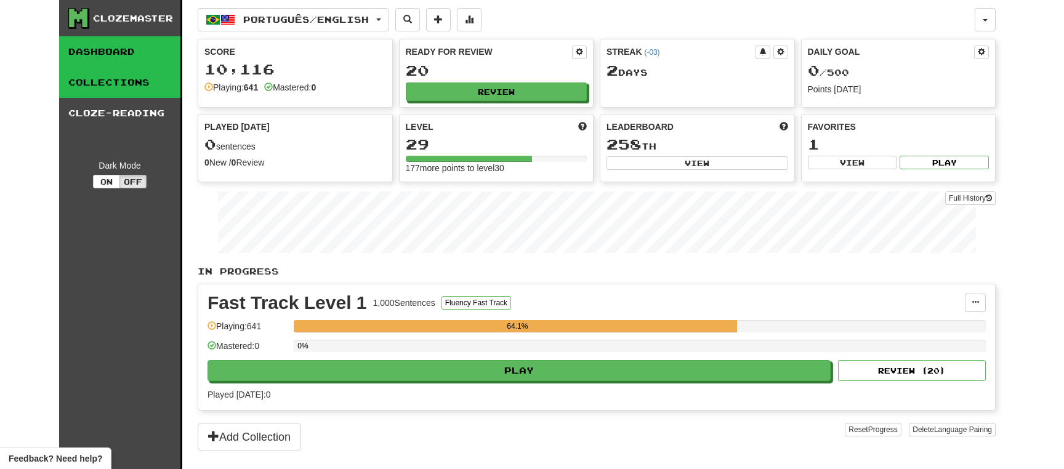
click at [129, 84] on link "Collections" at bounding box center [119, 82] width 121 height 31
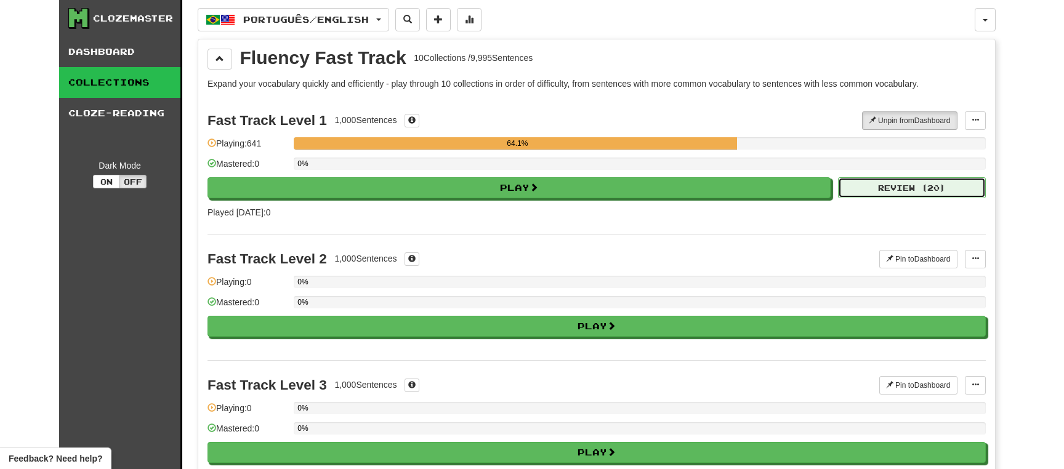
click at [909, 185] on button "Review ( 20 )" at bounding box center [912, 187] width 148 height 21
select select "**"
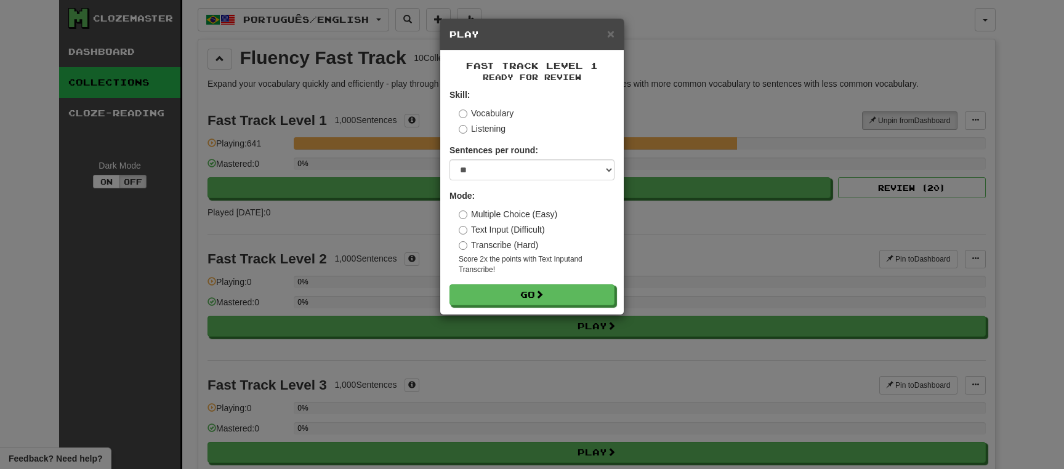
click at [469, 221] on div "Multiple Choice (Easy) Text Input (Difficult) Transcribe (Hard) Score 2x the po…" at bounding box center [537, 241] width 156 height 67
click at [467, 219] on label "Multiple Choice (Easy)" at bounding box center [508, 214] width 98 height 12
click at [531, 299] on button "Go" at bounding box center [532, 295] width 165 height 21
click at [691, 57] on div "× Play Fast Track Level 1 Ready for Review Skill: Vocabulary Listening Sentence…" at bounding box center [532, 234] width 1064 height 469
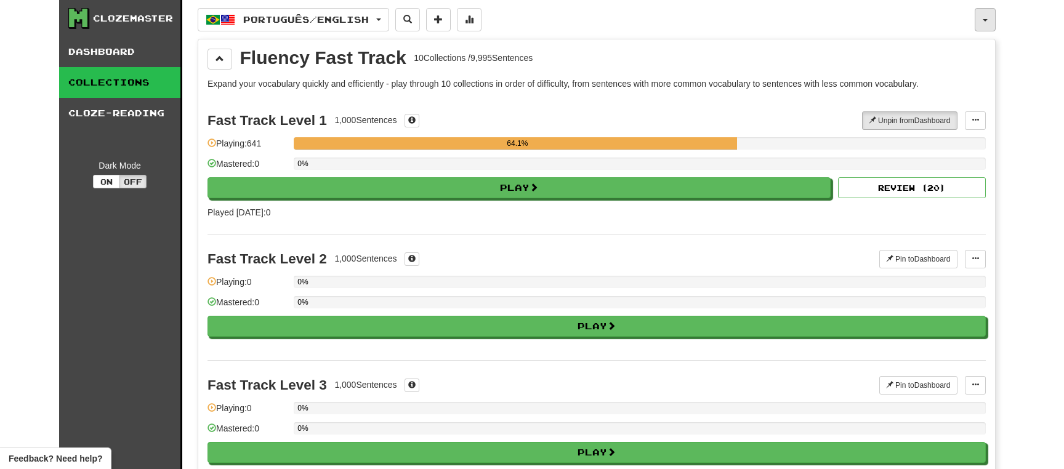
click at [984, 20] on span "button" at bounding box center [984, 20] width 5 height 2
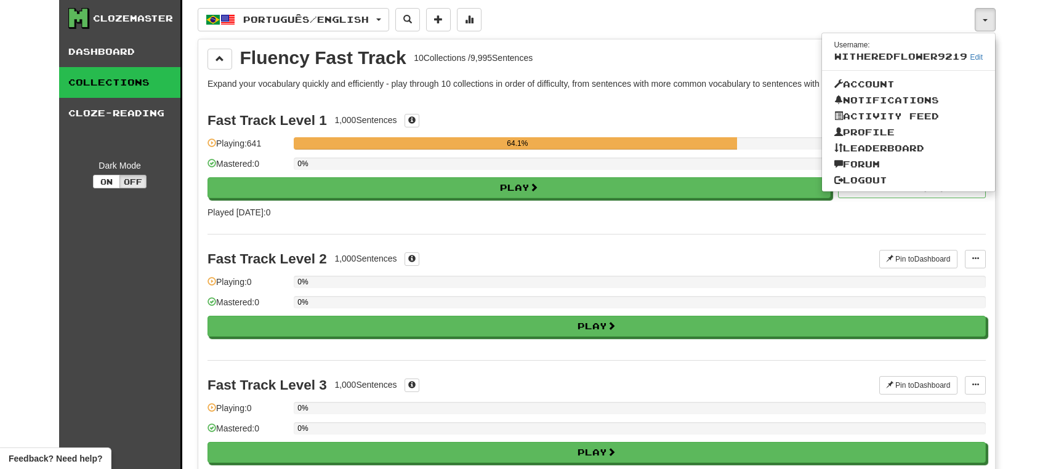
click at [961, 235] on div "Fast Track Level 2 1,000 Sentences Pin to Dashboard Pin to Dashboard Manage Sen…" at bounding box center [596, 297] width 778 height 126
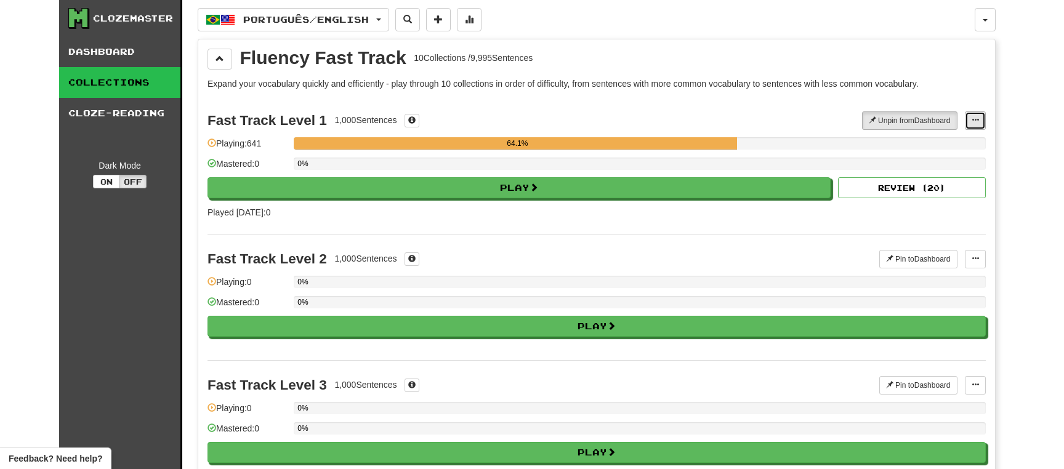
click at [977, 124] on button at bounding box center [974, 120] width 21 height 18
click at [976, 222] on div "Fast Track Level 1 1,000 Sentences Unpin from Dashboard Unpin from Dashboard Ma…" at bounding box center [596, 165] width 778 height 138
click at [123, 118] on link "Cloze-Reading" at bounding box center [119, 113] width 121 height 31
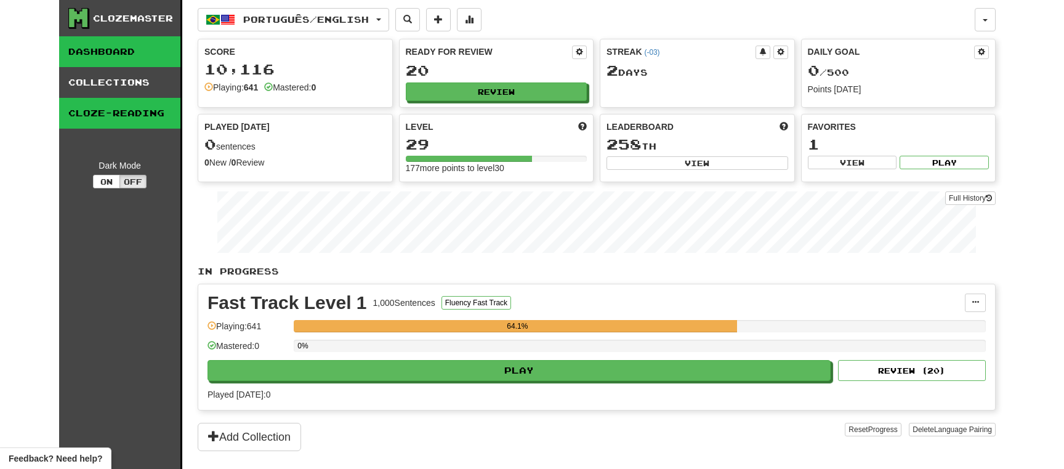
click at [95, 46] on link "Dashboard" at bounding box center [119, 51] width 121 height 31
click at [138, 280] on div "Clozemaster Dashboard Collections Cloze-Reading Dark Mode On Off" at bounding box center [120, 250] width 123 height 500
click at [991, 19] on button "button" at bounding box center [984, 19] width 21 height 23
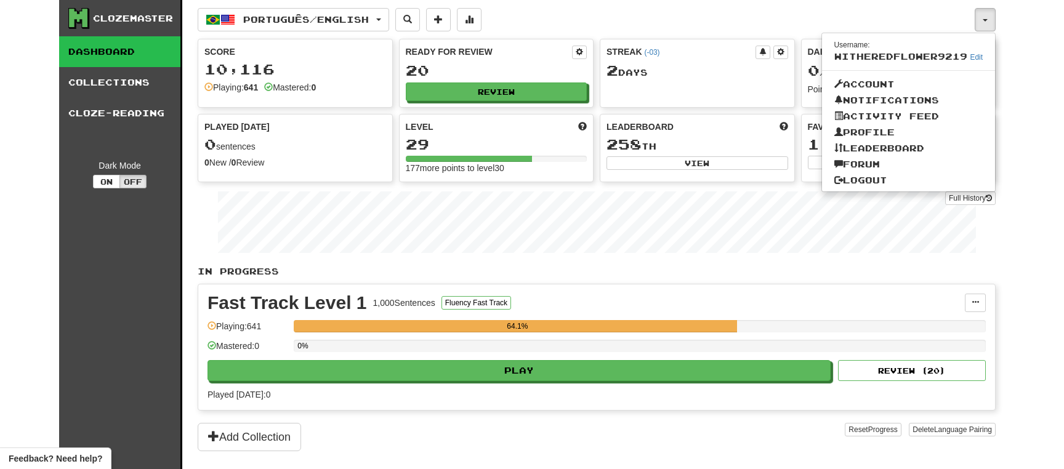
click at [1029, 88] on div "Clozemaster Dashboard Collections Cloze-Reading Dark Mode On Off Dashboard Coll…" at bounding box center [532, 234] width 1064 height 469
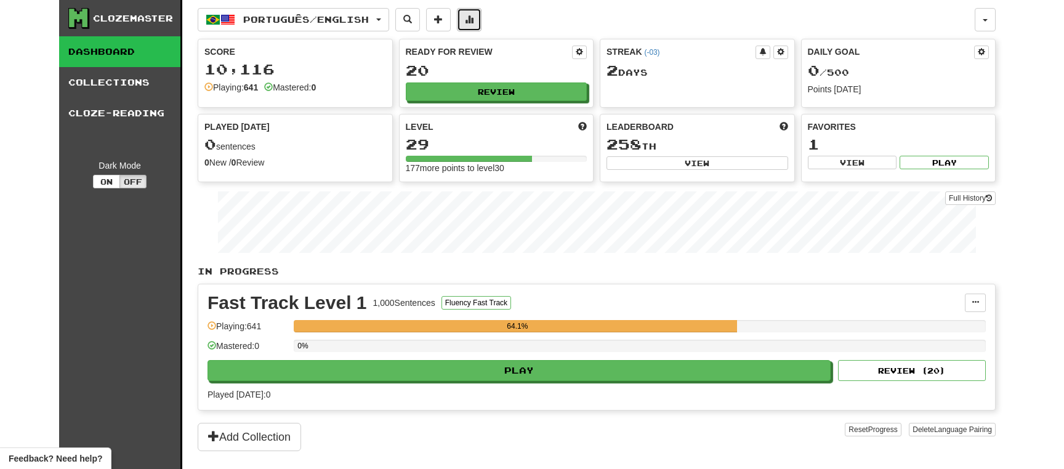
click at [473, 20] on span at bounding box center [469, 19] width 9 height 9
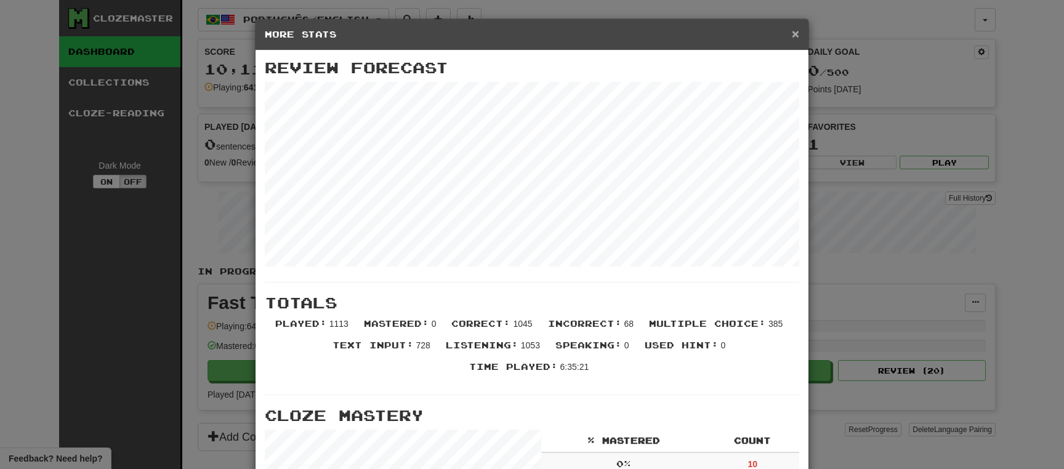
click at [798, 34] on span "×" at bounding box center [795, 33] width 7 height 14
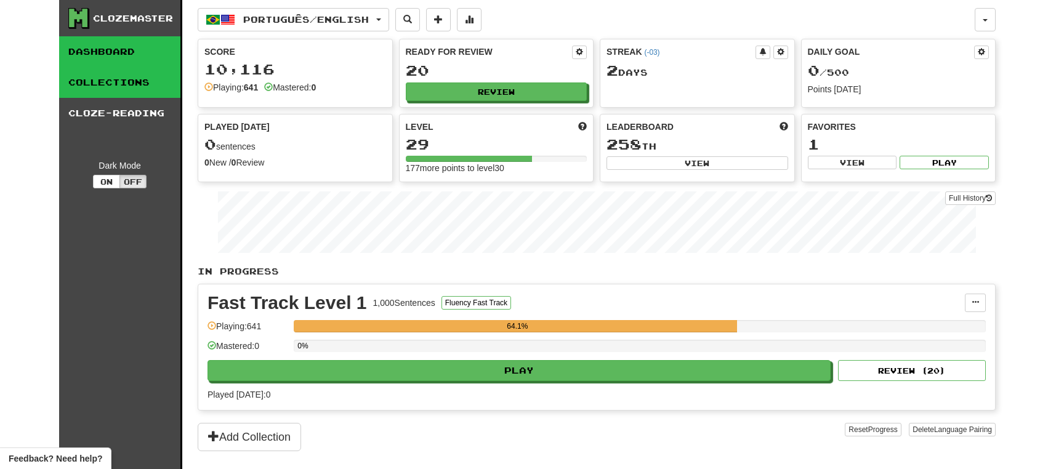
click at [132, 82] on link "Collections" at bounding box center [119, 82] width 121 height 31
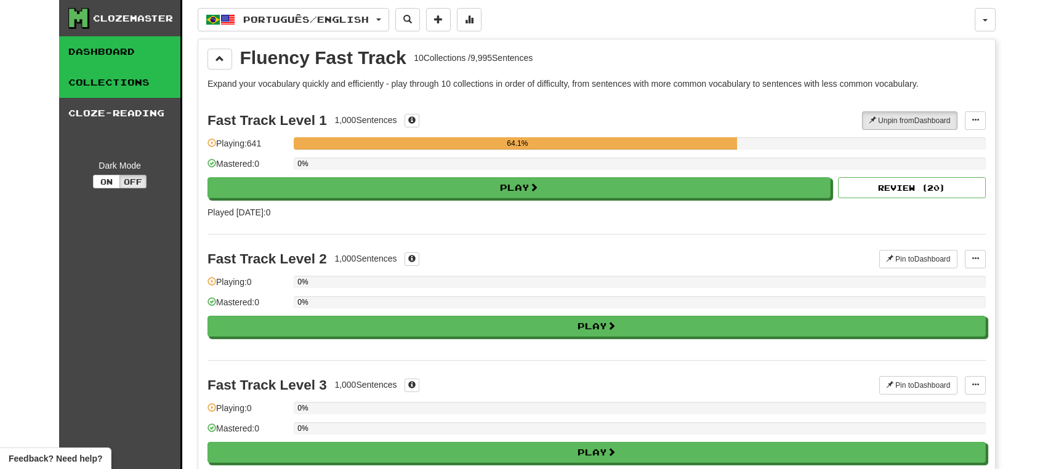
click at [122, 62] on link "Dashboard" at bounding box center [119, 51] width 121 height 31
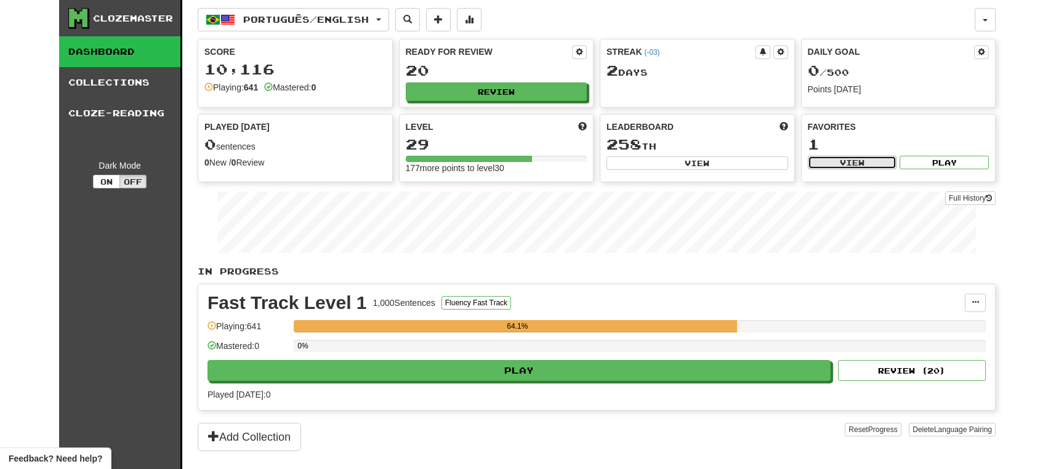
click at [849, 162] on button "View" at bounding box center [852, 163] width 89 height 14
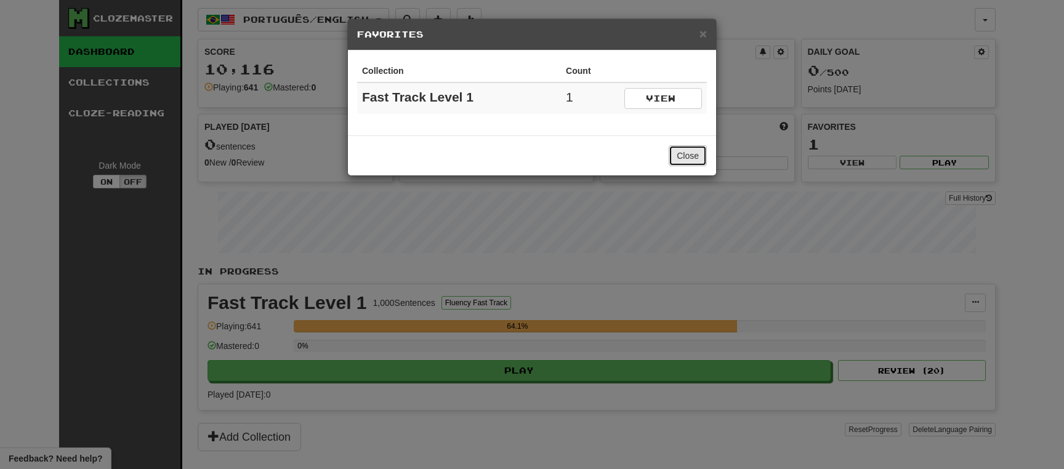
click at [691, 158] on button "Close" at bounding box center [687, 155] width 38 height 21
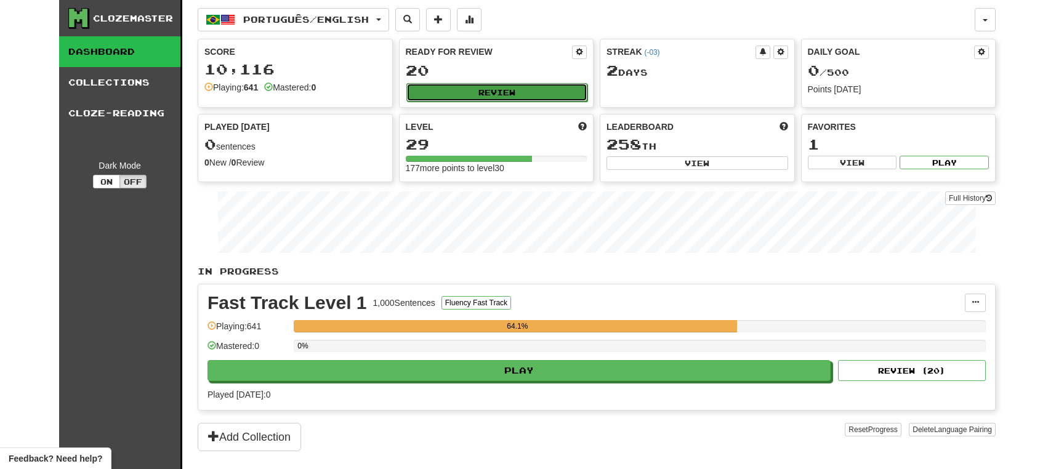
click at [496, 95] on button "Review" at bounding box center [497, 92] width 182 height 18
select select "**"
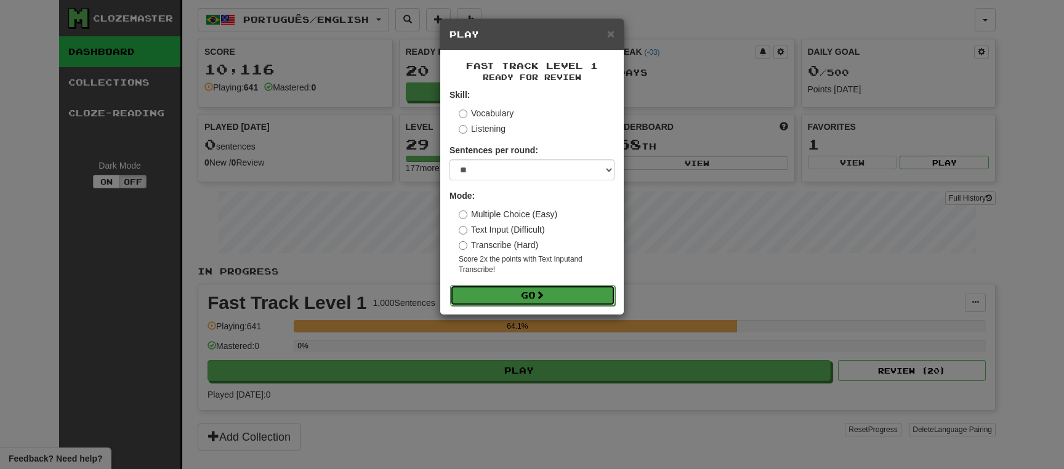
click at [513, 299] on button "Go" at bounding box center [532, 295] width 165 height 21
click at [856, 216] on div "× Play Fast Track Level 1 Ready for Review Skill: Vocabulary Listening Sentence…" at bounding box center [532, 234] width 1064 height 469
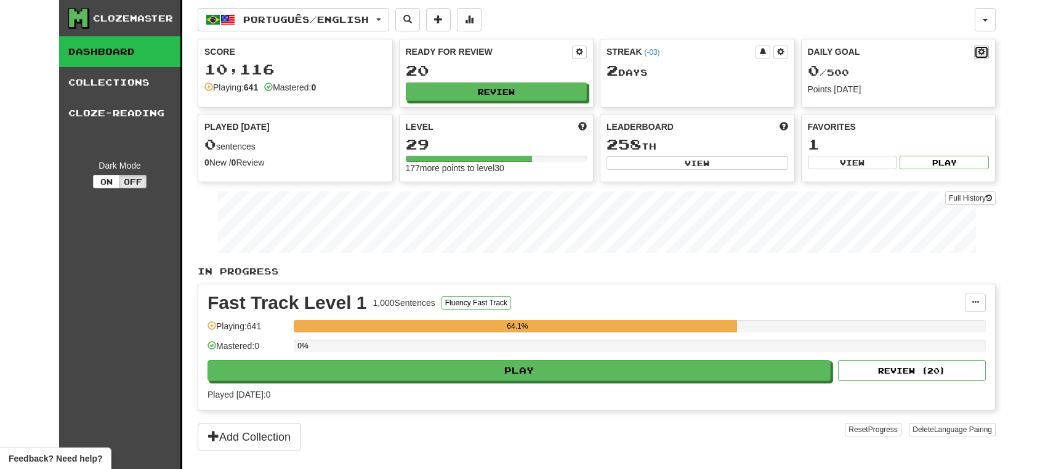
click at [982, 48] on span at bounding box center [980, 51] width 7 height 7
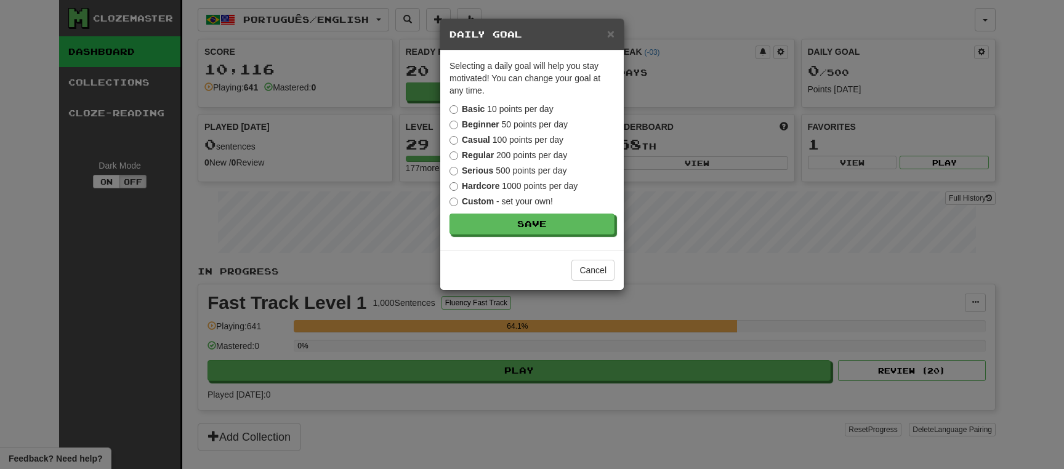
click at [1017, 110] on div "× Daily Goal Selecting a daily goal will help you stay motivated ! You can chan…" at bounding box center [532, 234] width 1064 height 469
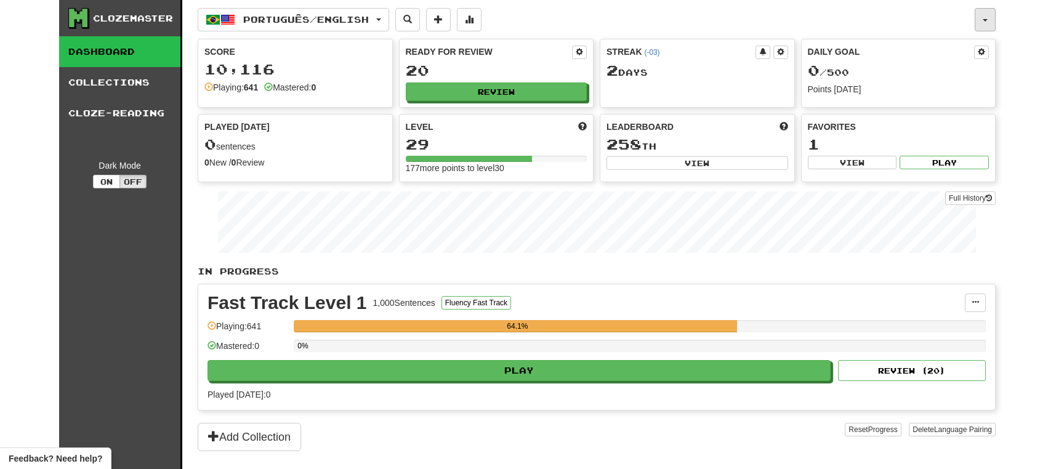
click at [988, 23] on button "button" at bounding box center [984, 19] width 21 height 23
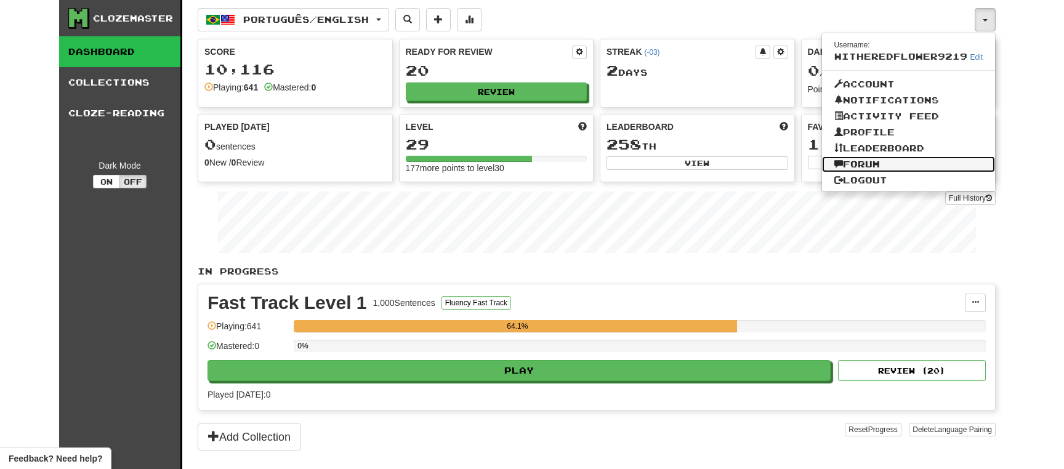
click at [896, 164] on link "Forum" at bounding box center [909, 164] width 174 height 16
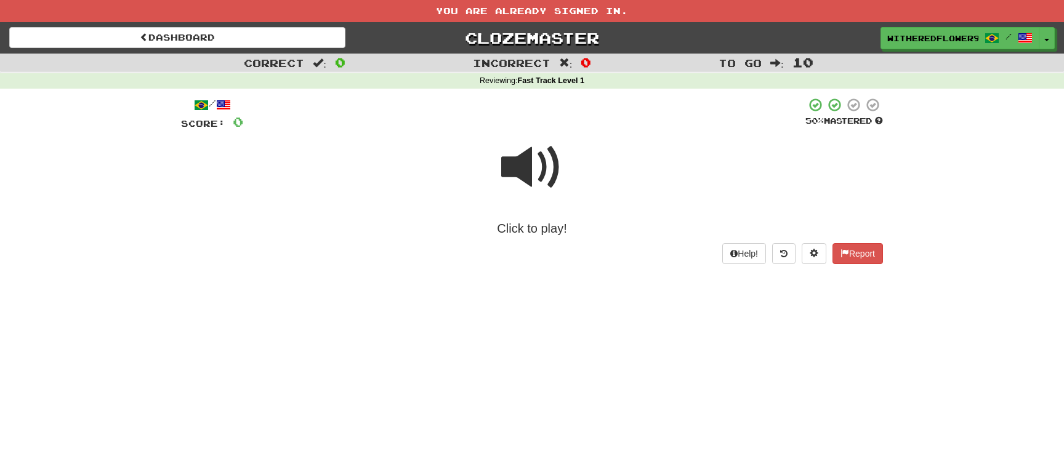
click at [531, 194] on span at bounding box center [532, 168] width 62 height 62
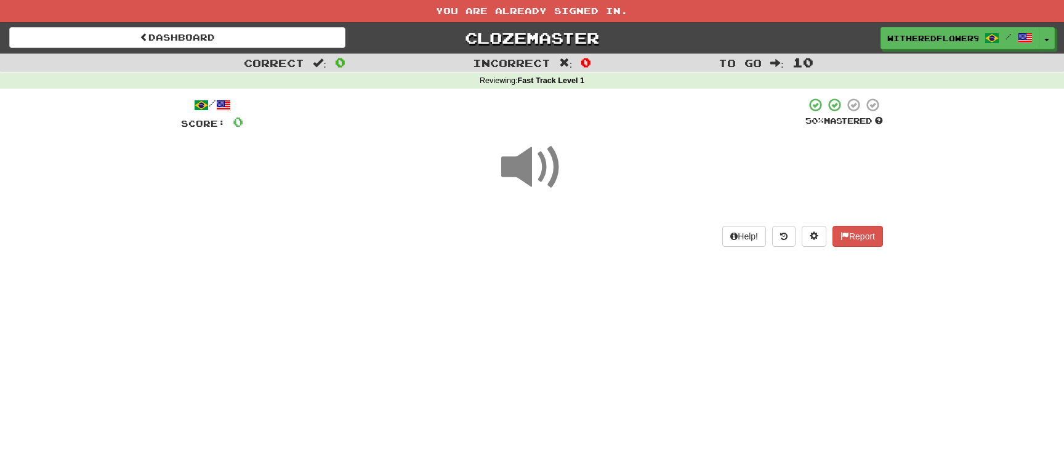
click at [521, 175] on span at bounding box center [532, 168] width 62 height 62
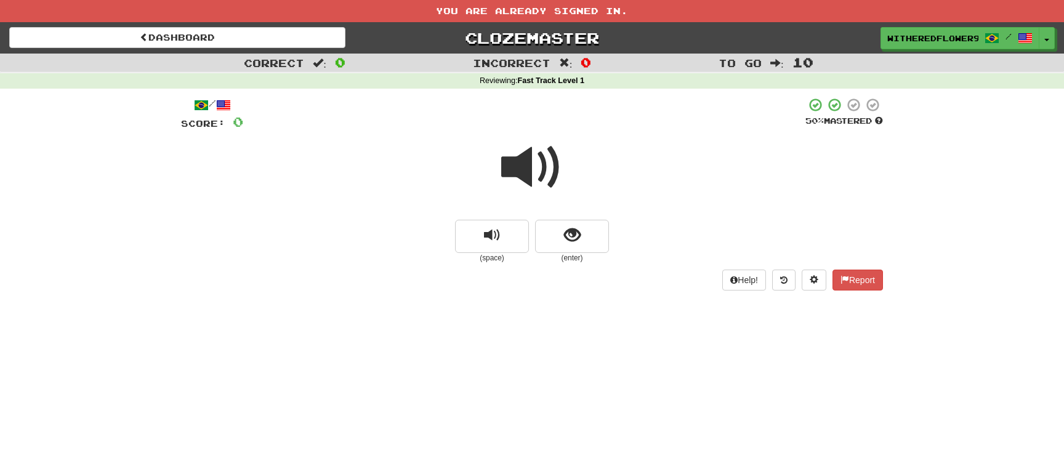
click at [521, 180] on span at bounding box center [532, 168] width 62 height 62
click at [570, 246] on button "show sentence" at bounding box center [572, 236] width 74 height 33
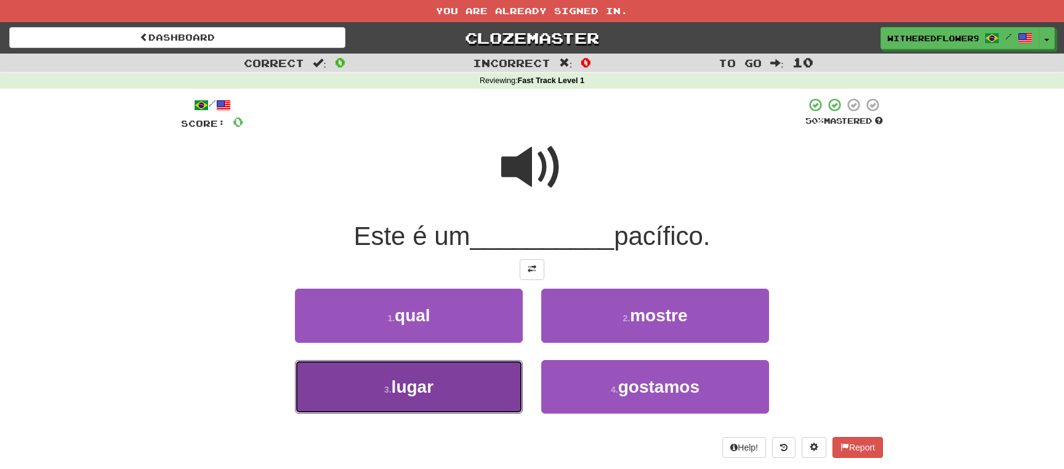
click at [450, 393] on button "3 . lugar" at bounding box center [409, 387] width 228 height 54
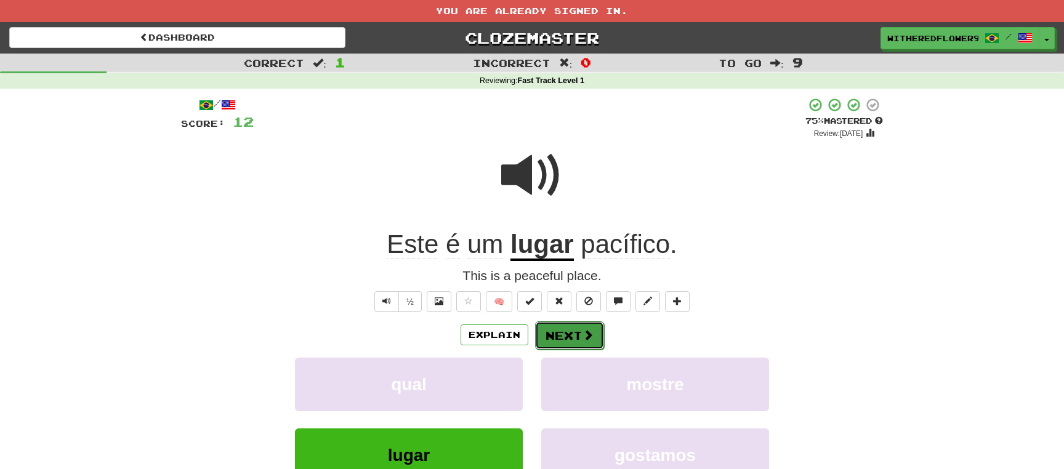
click at [583, 343] on button "Next" at bounding box center [569, 335] width 69 height 28
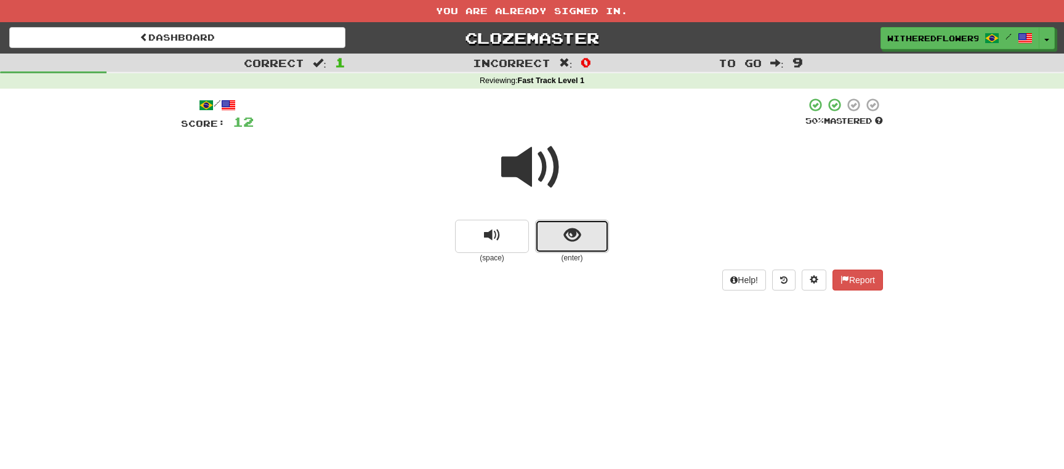
click at [572, 244] on span "show sentence" at bounding box center [572, 235] width 17 height 17
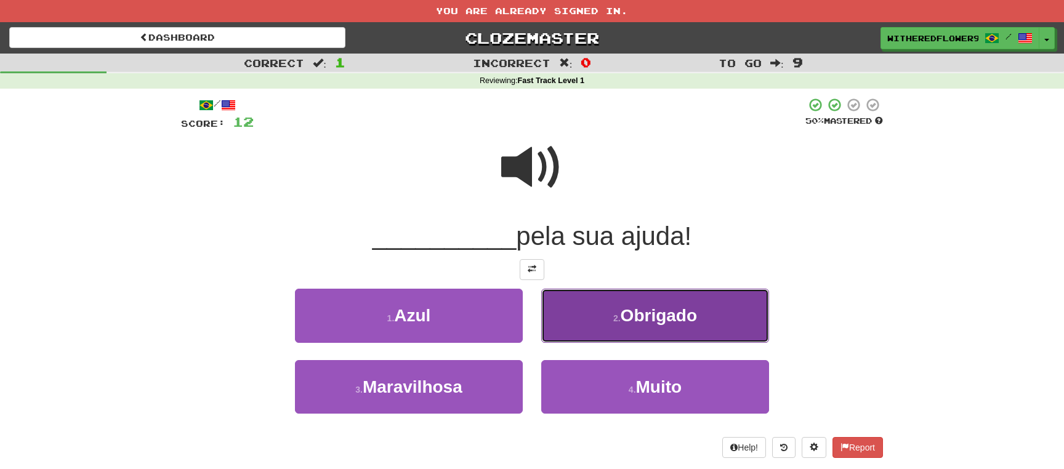
click at [640, 304] on button "2 . Obrigado" at bounding box center [655, 316] width 228 height 54
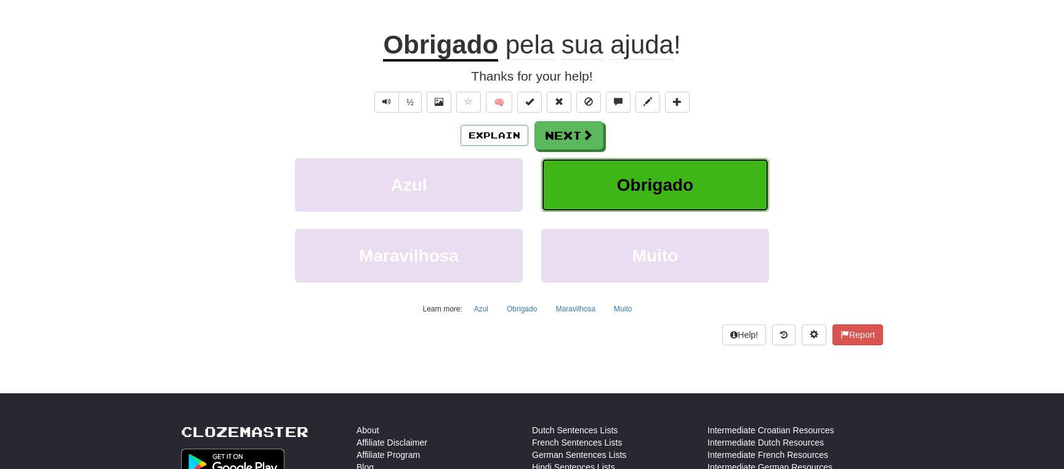
scroll to position [222, 0]
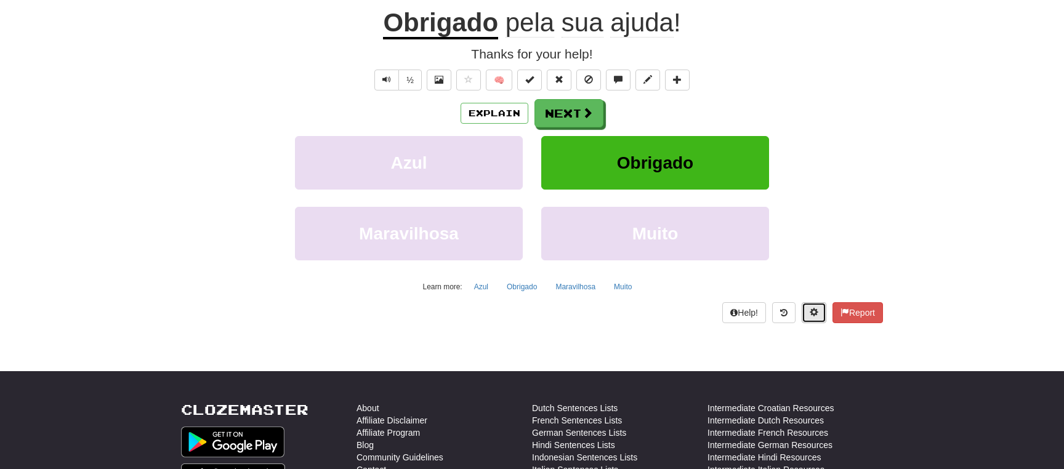
click at [812, 311] on span at bounding box center [813, 312] width 9 height 9
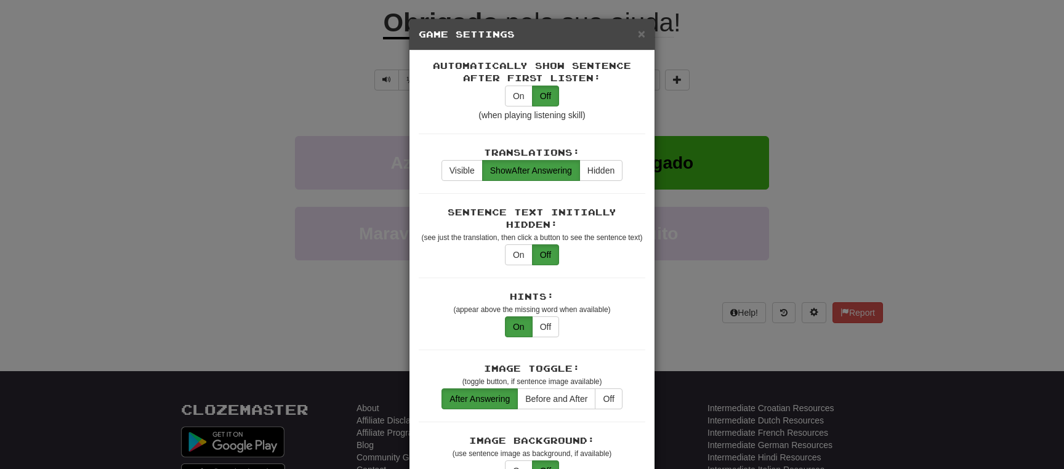
click at [966, 227] on div "× Game Settings Automatically Show Sentence After First Listen: On Off (when pl…" at bounding box center [532, 234] width 1064 height 469
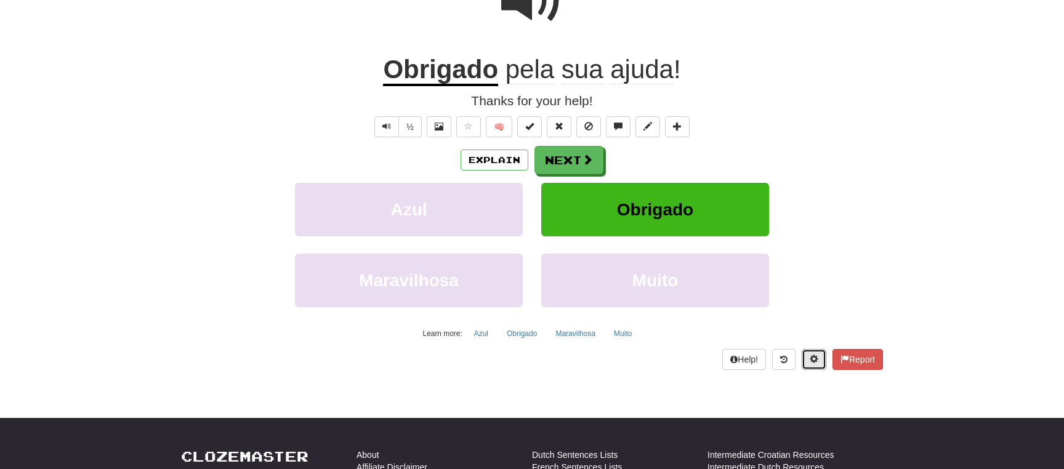
scroll to position [133, 0]
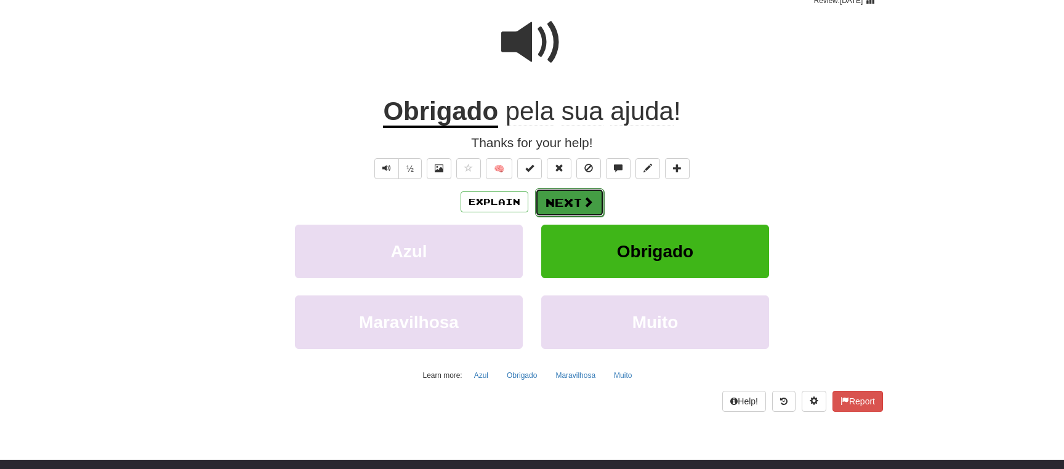
click at [579, 204] on button "Next" at bounding box center [569, 202] width 69 height 28
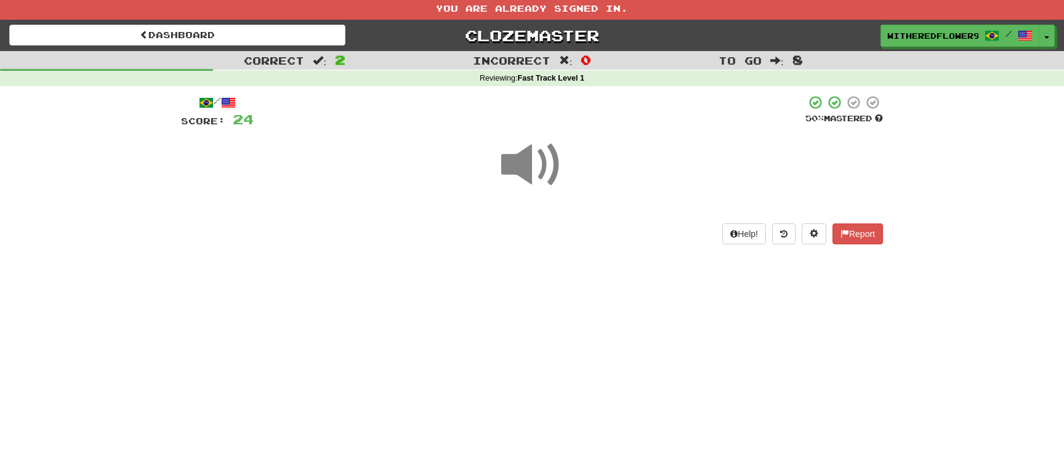
scroll to position [0, 0]
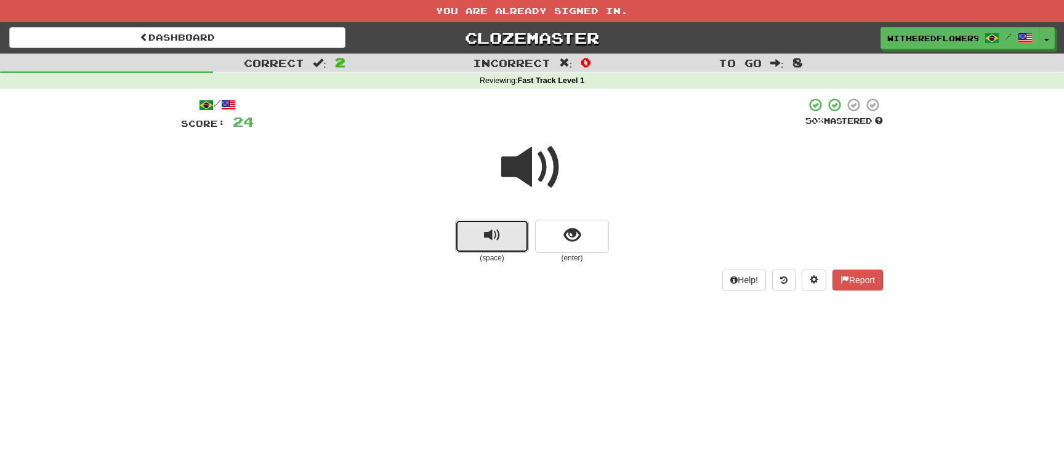
click at [500, 227] on button "replay audio" at bounding box center [492, 236] width 74 height 33
click at [569, 244] on span "show sentence" at bounding box center [572, 235] width 17 height 17
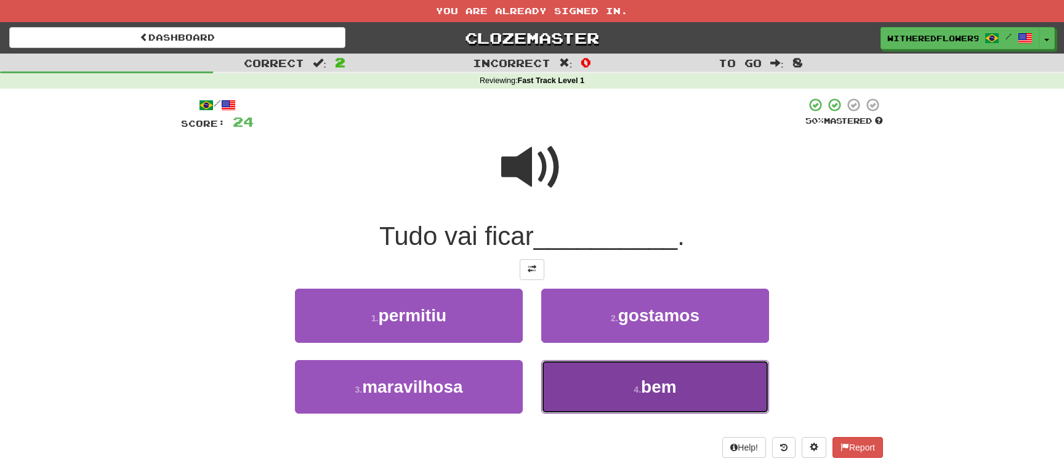
click at [654, 378] on span "bem" at bounding box center [659, 386] width 36 height 19
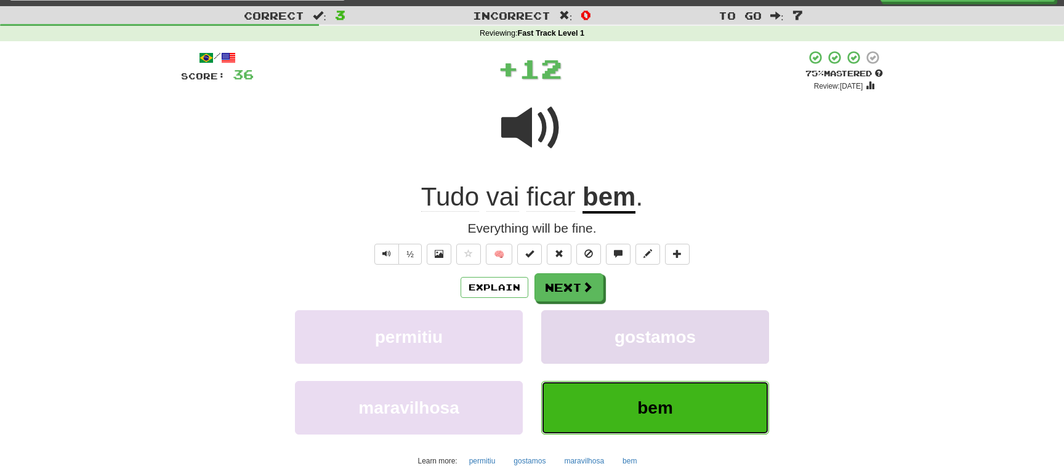
scroll to position [89, 0]
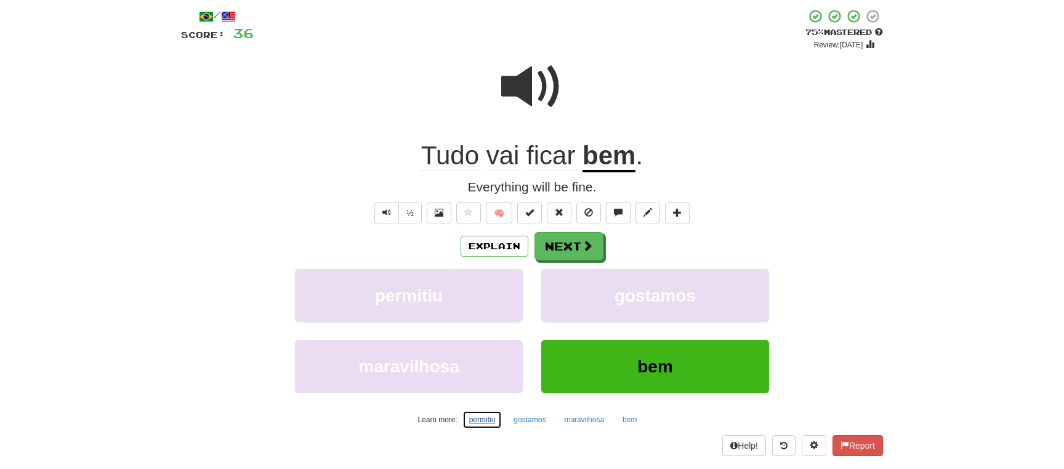
click at [487, 417] on button "permitiu" at bounding box center [482, 420] width 40 height 18
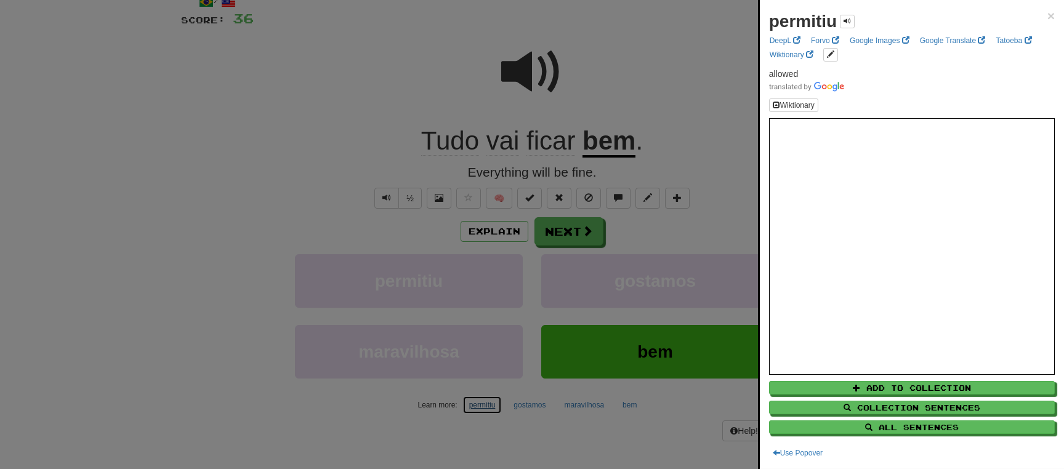
scroll to position [111, 0]
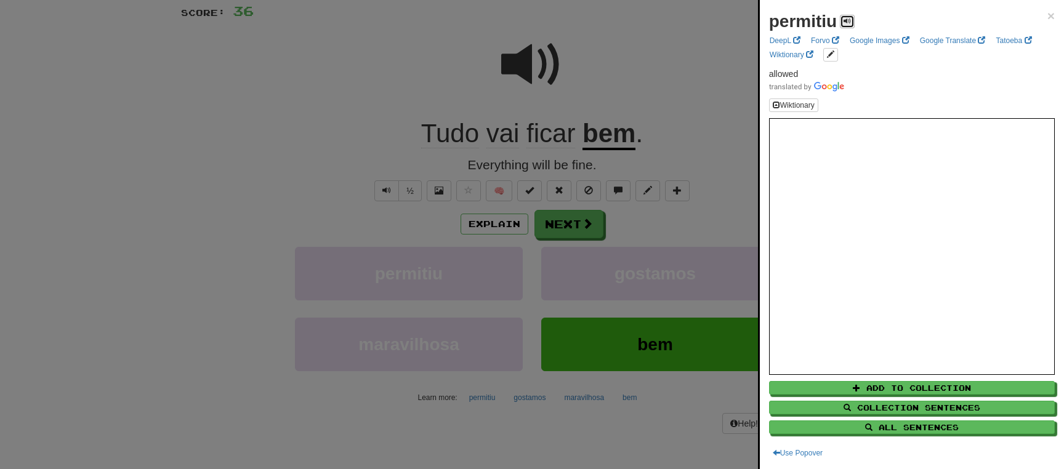
click at [842, 22] on button at bounding box center [847, 22] width 15 height 14
click at [842, 20] on button at bounding box center [847, 22] width 15 height 14
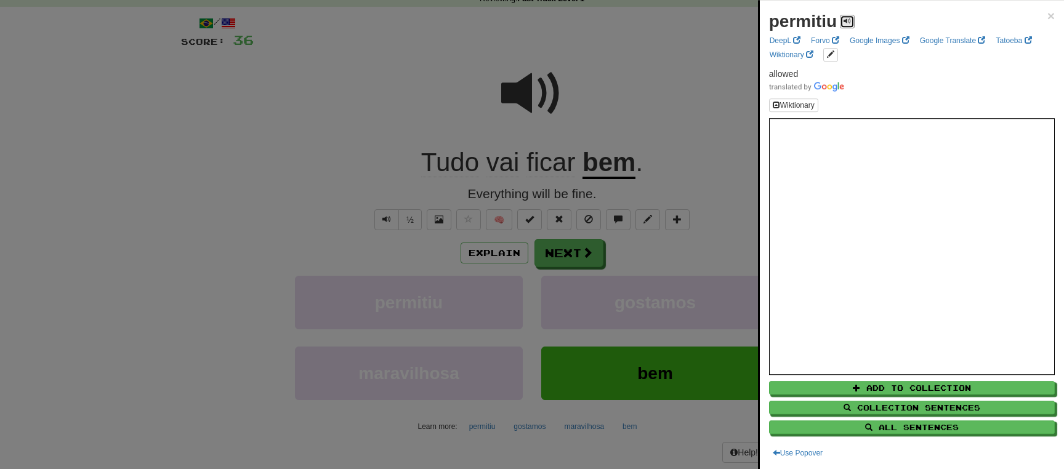
scroll to position [89, 0]
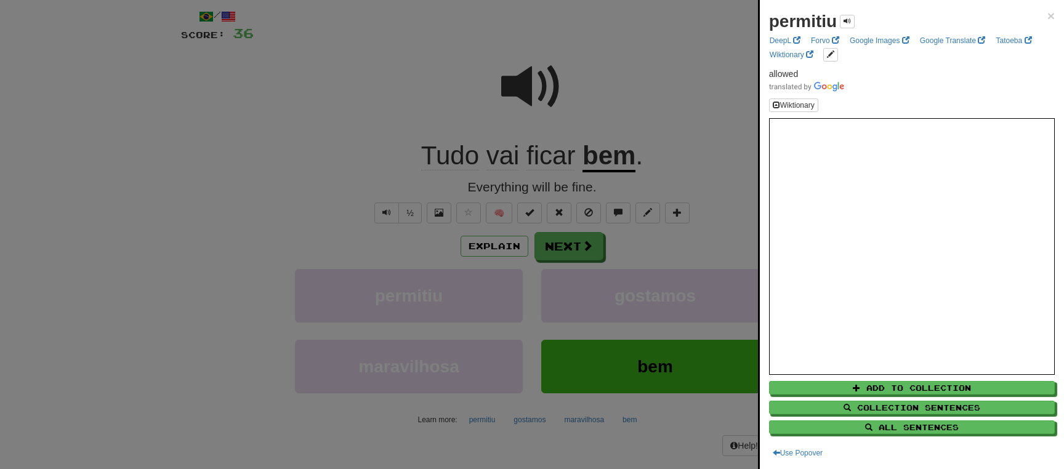
click at [734, 227] on div at bounding box center [532, 234] width 1064 height 469
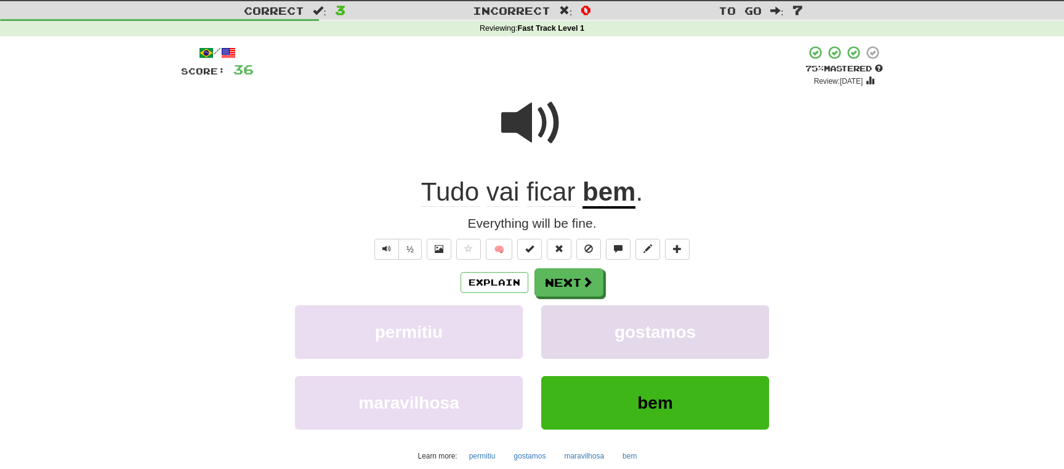
scroll to position [44, 0]
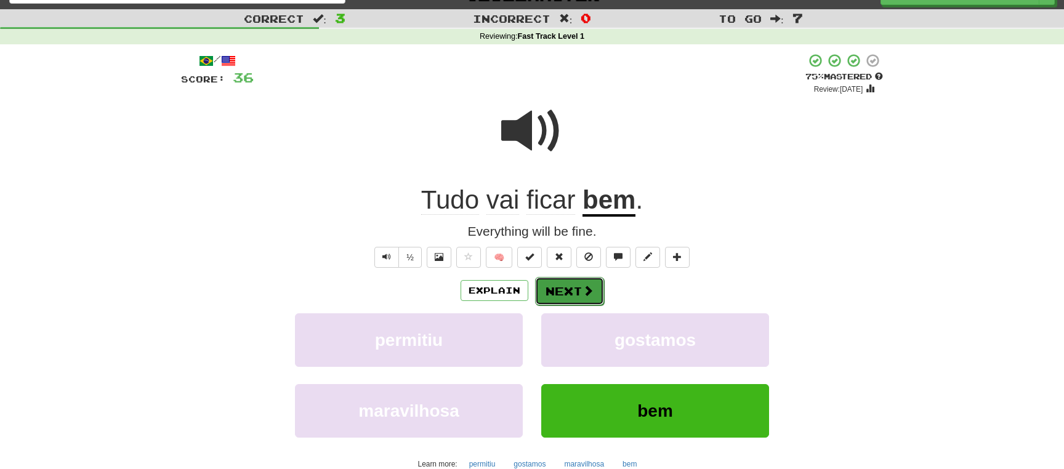
click at [584, 289] on span at bounding box center [587, 290] width 11 height 11
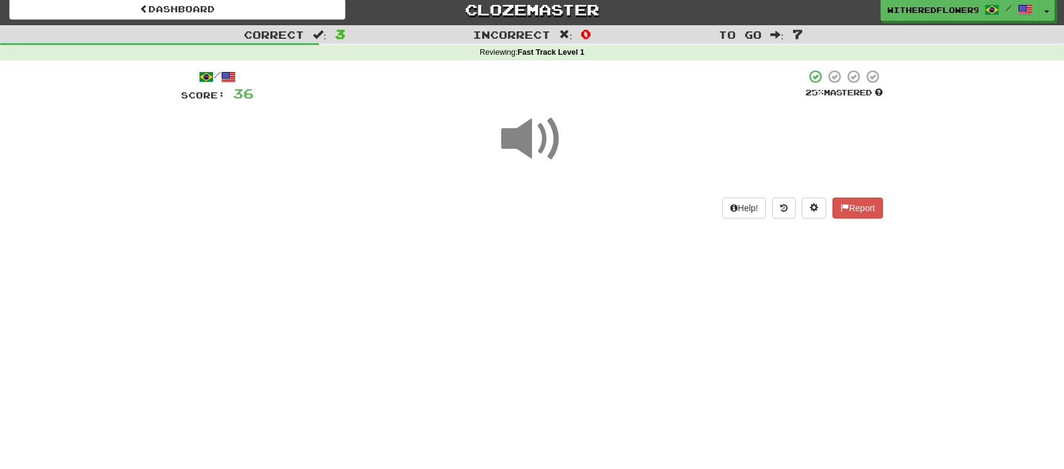
scroll to position [22, 0]
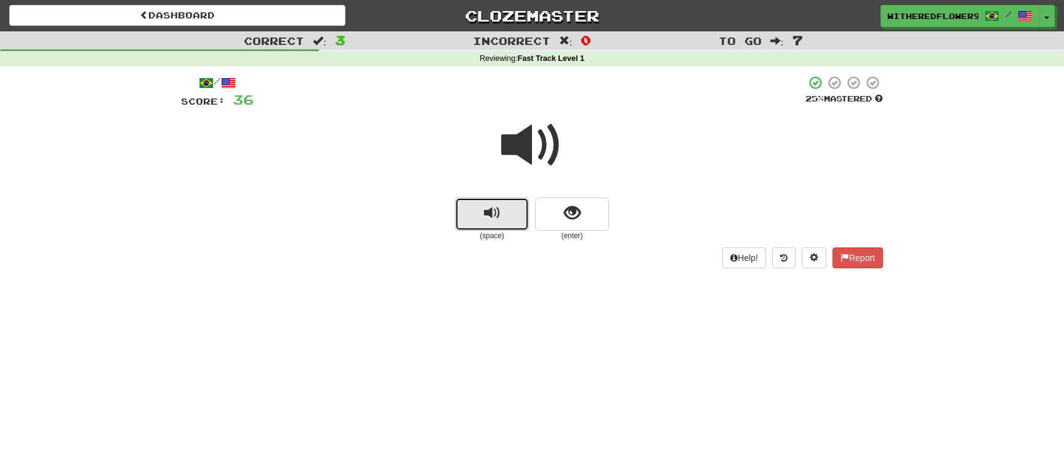
click at [492, 219] on span "replay audio" at bounding box center [492, 213] width 17 height 17
click at [492, 218] on span "replay audio" at bounding box center [492, 213] width 17 height 17
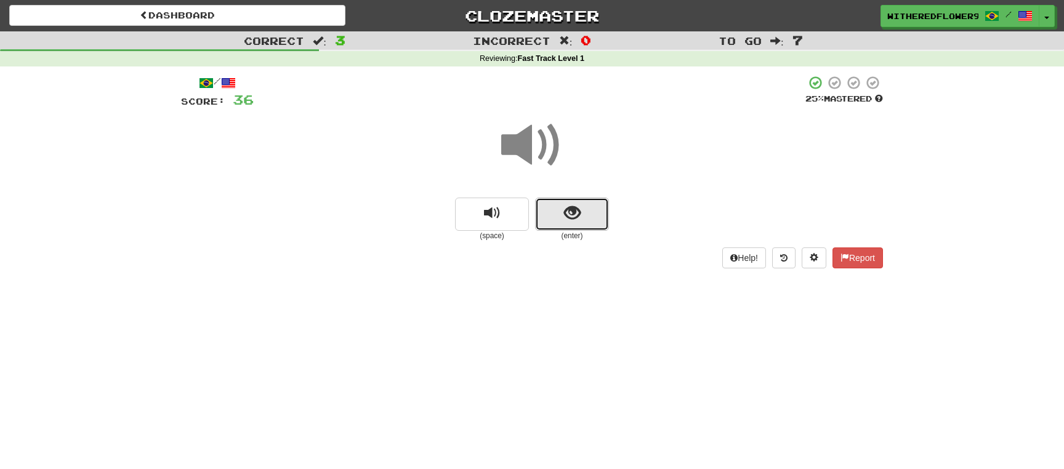
click at [573, 222] on span "show sentence" at bounding box center [572, 213] width 17 height 17
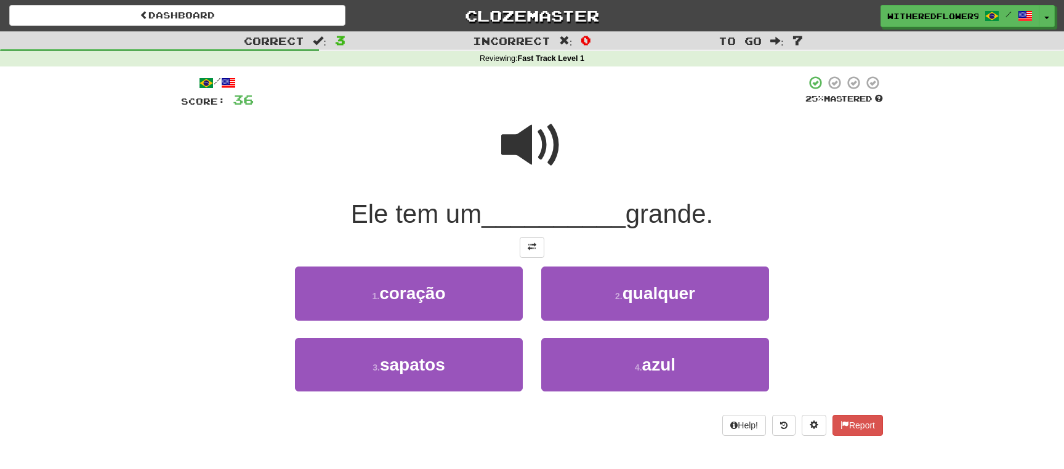
click at [528, 135] on span at bounding box center [532, 145] width 62 height 62
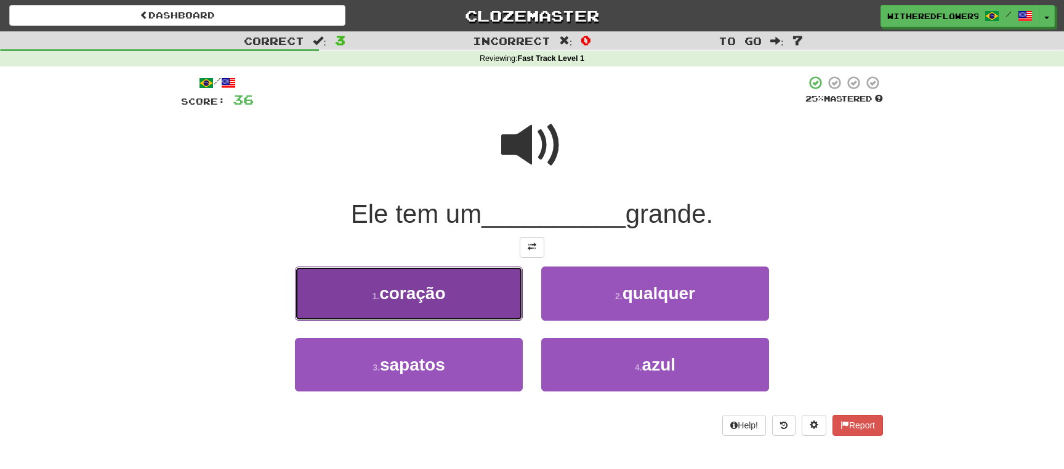
click at [436, 291] on span "coração" at bounding box center [412, 293] width 66 height 19
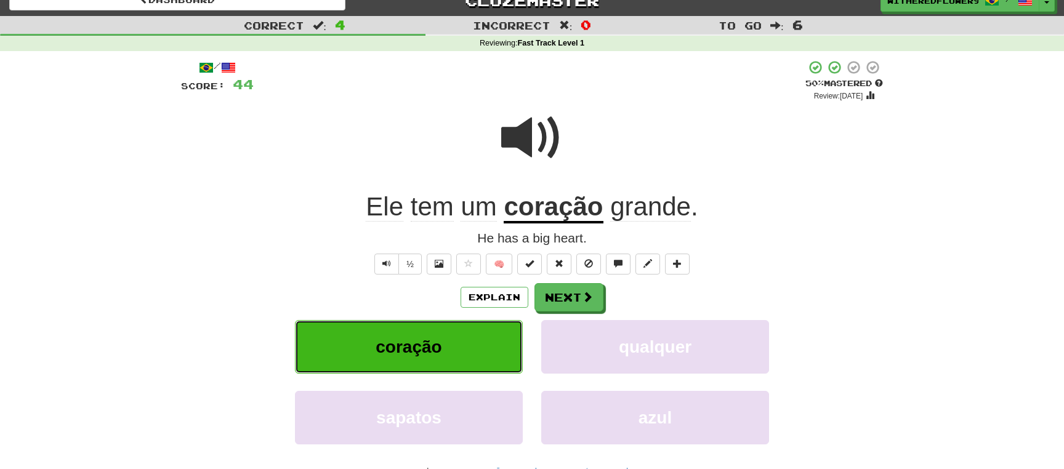
scroll to position [44, 0]
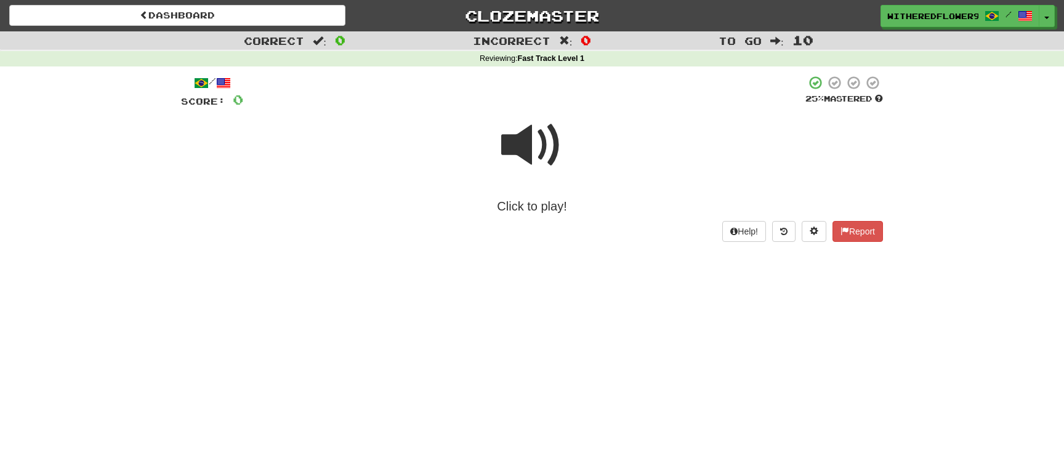
click at [521, 148] on span at bounding box center [532, 145] width 62 height 62
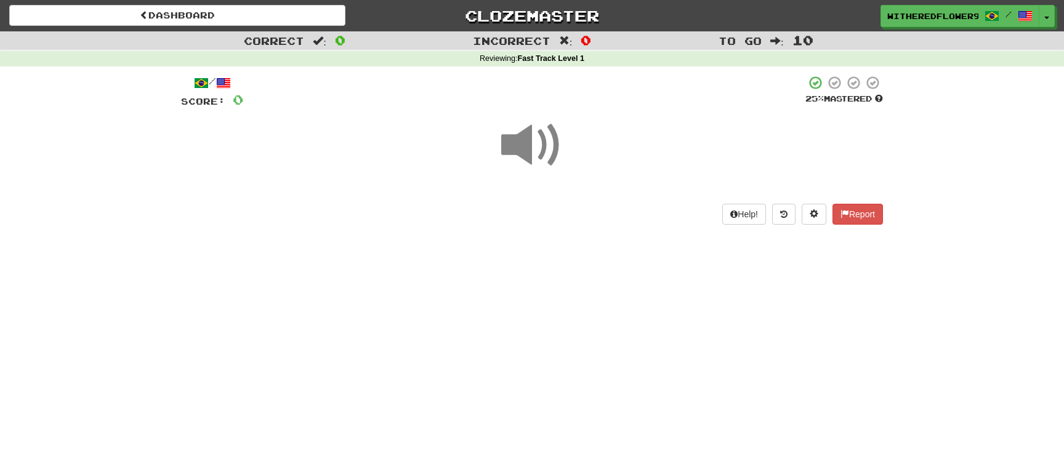
click at [526, 143] on span at bounding box center [532, 145] width 62 height 62
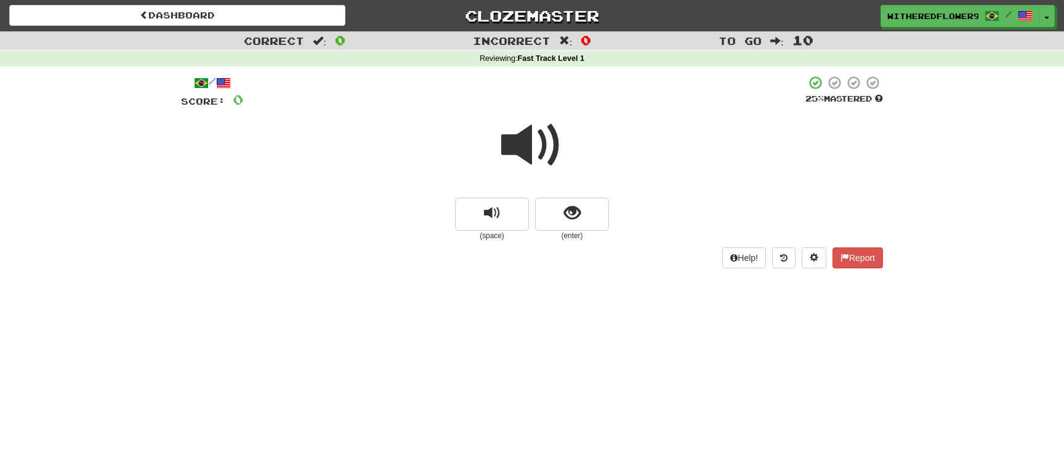
scroll to position [22, 0]
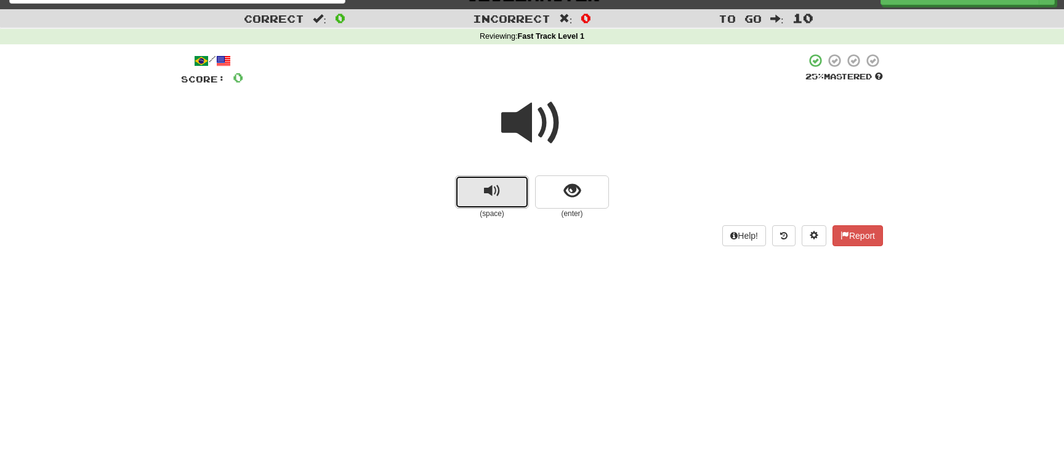
click at [501, 196] on button "replay audio" at bounding box center [492, 191] width 74 height 33
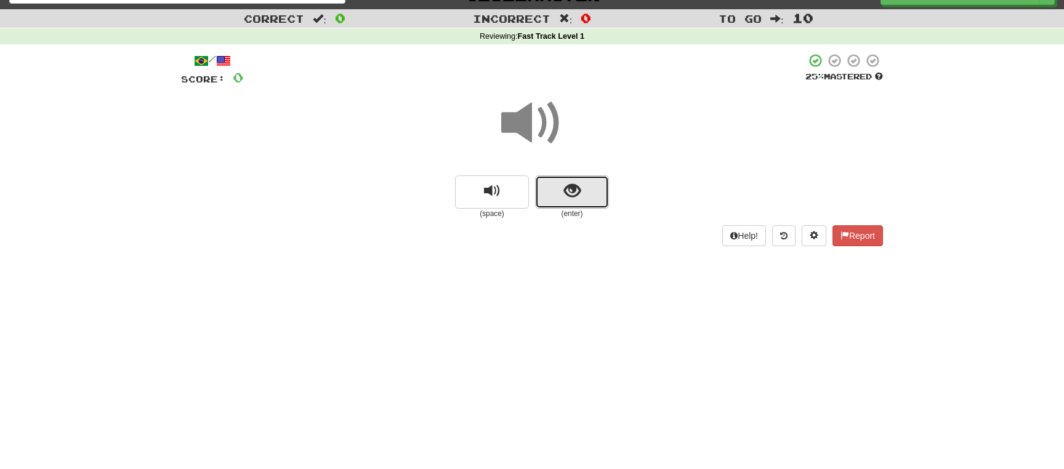
click at [572, 190] on span "show sentence" at bounding box center [572, 191] width 17 height 17
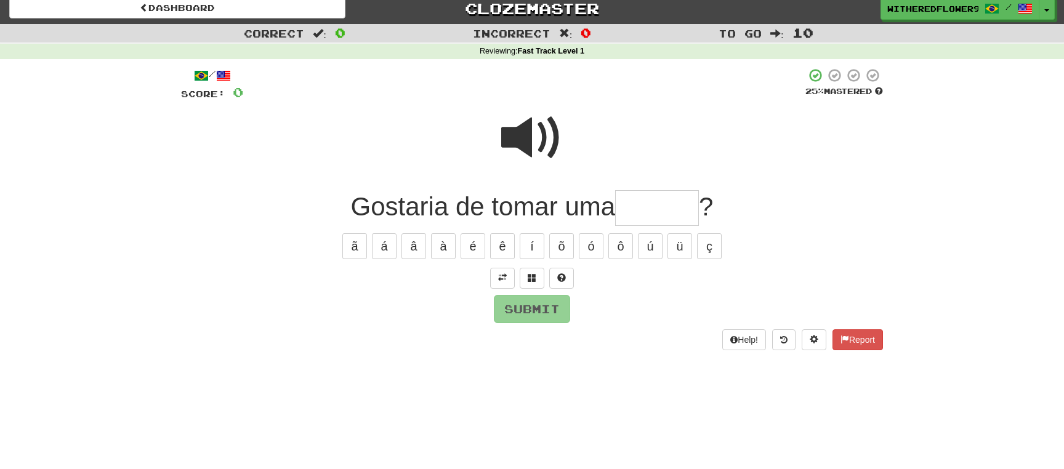
scroll to position [0, 0]
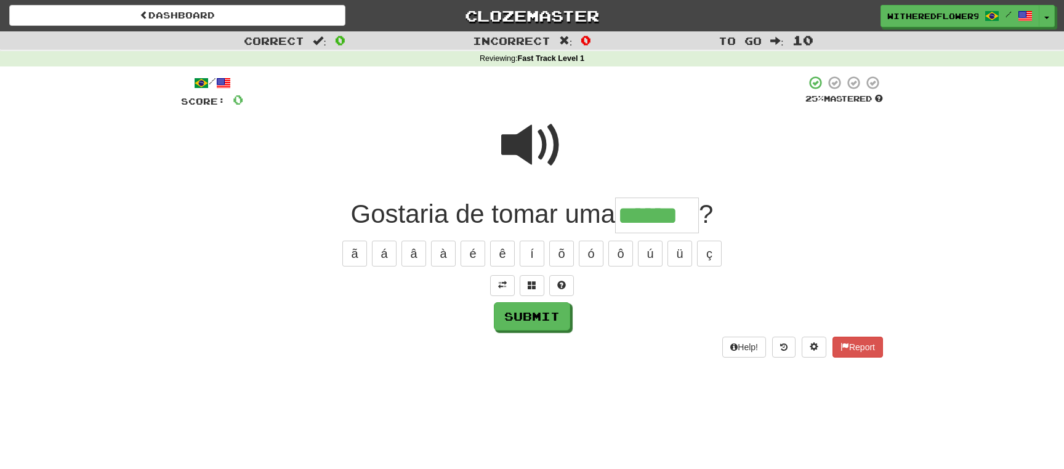
type input "******"
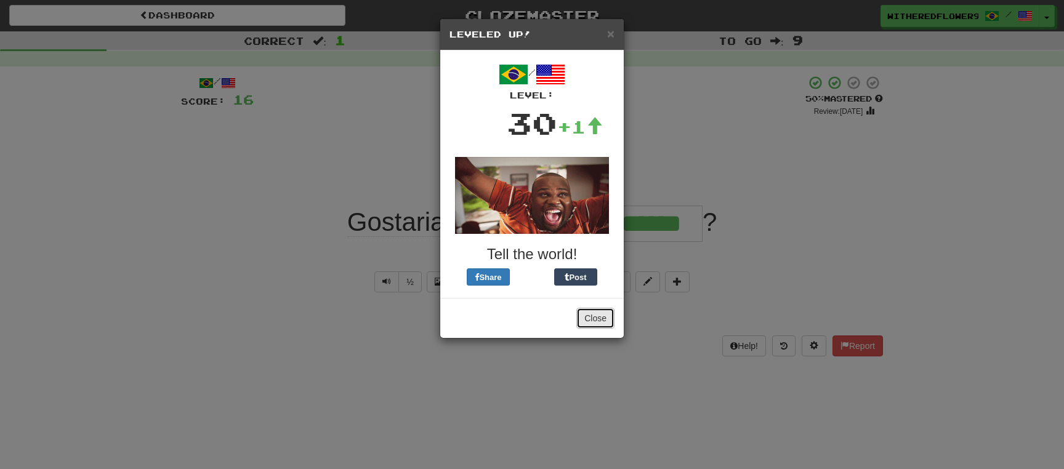
click at [604, 323] on button "Close" at bounding box center [595, 318] width 38 height 21
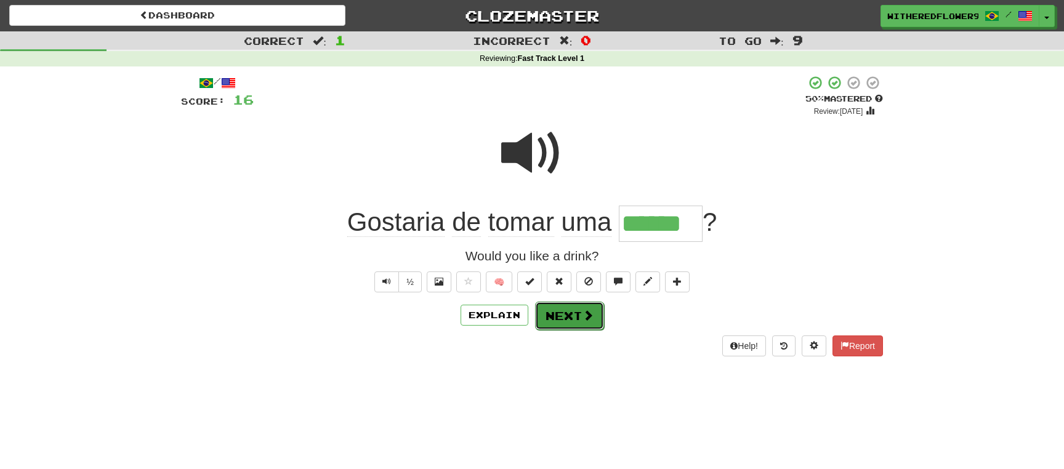
click at [591, 323] on button "Next" at bounding box center [569, 316] width 69 height 28
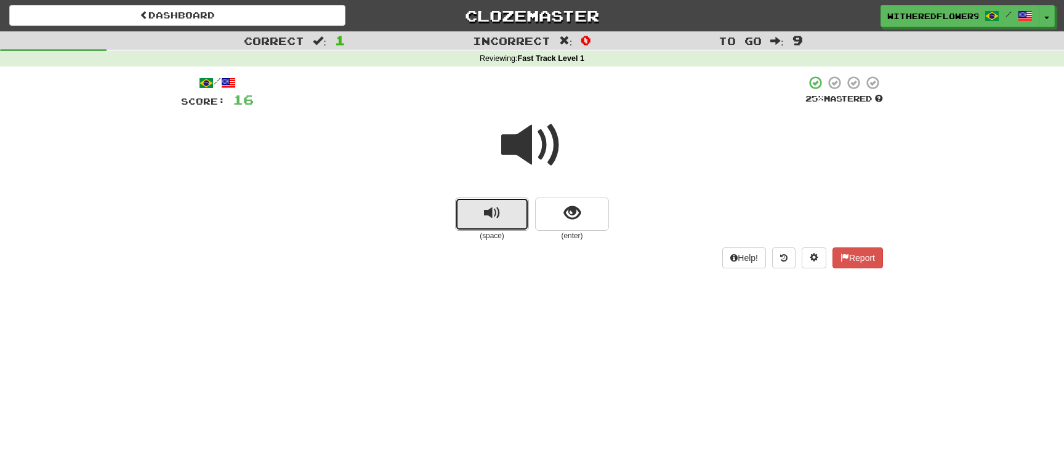
click at [495, 214] on span "replay audio" at bounding box center [492, 213] width 17 height 17
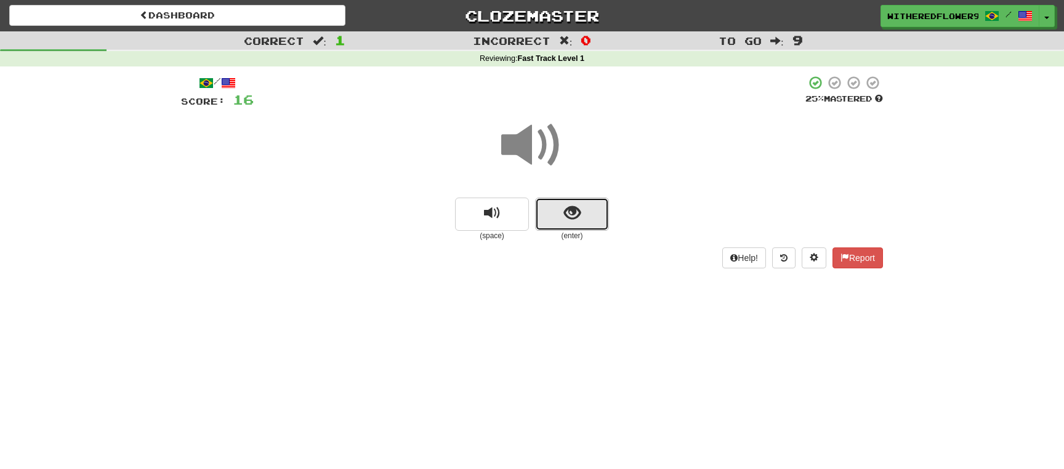
click at [566, 217] on span "show sentence" at bounding box center [572, 213] width 17 height 17
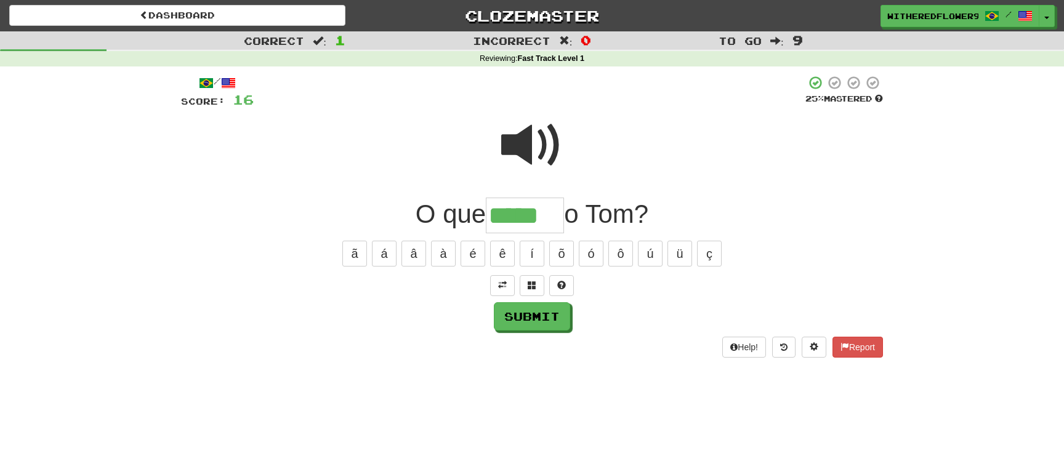
type input "*****"
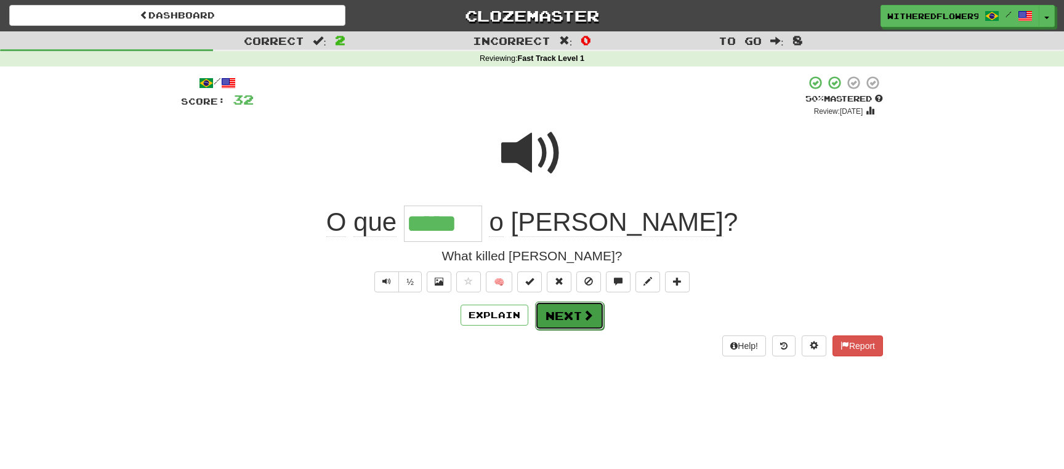
click at [583, 318] on span at bounding box center [587, 315] width 11 height 11
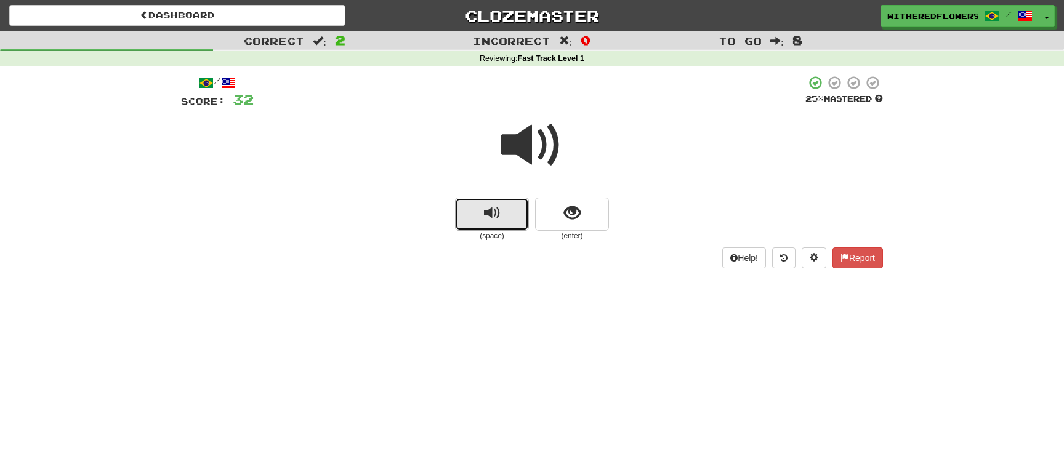
drag, startPoint x: 505, startPoint y: 225, endPoint x: 500, endPoint y: 219, distance: 7.9
click at [503, 224] on button "replay audio" at bounding box center [492, 214] width 74 height 33
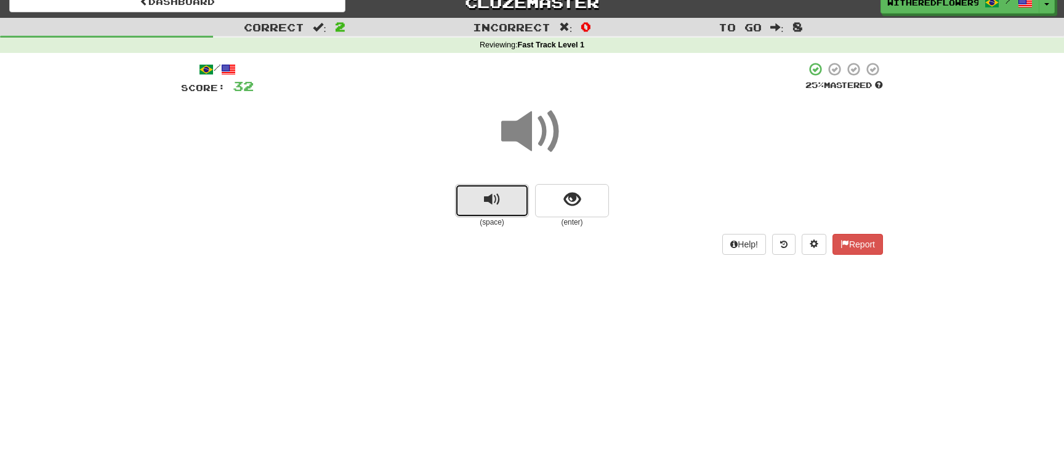
scroll to position [22, 0]
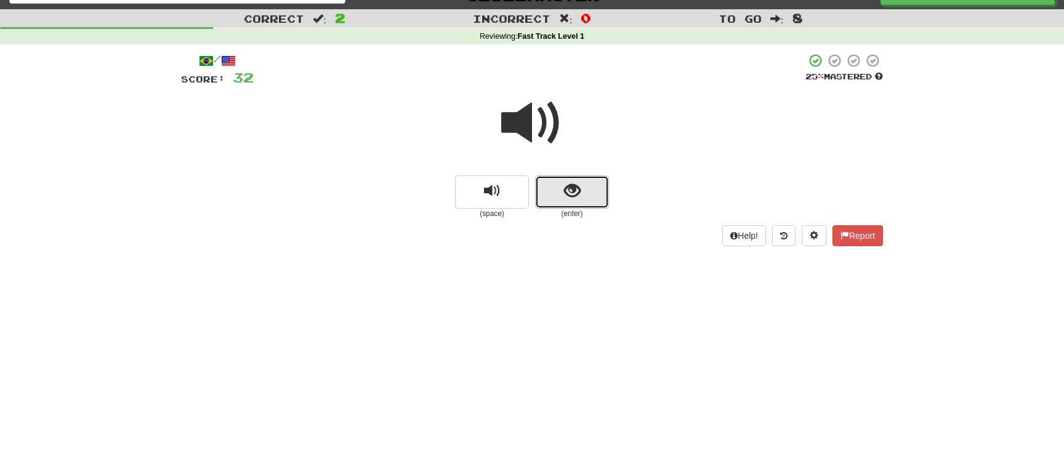
click at [576, 195] on span "show sentence" at bounding box center [572, 191] width 17 height 17
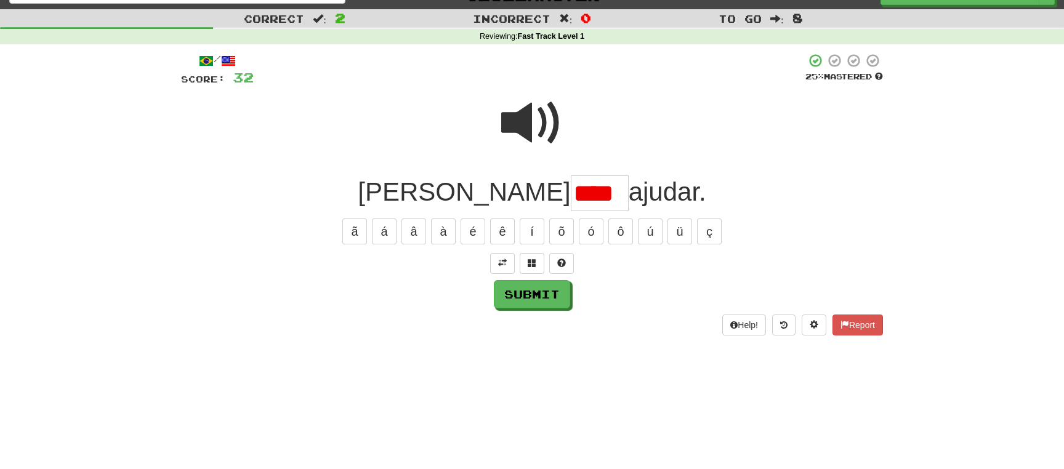
scroll to position [0, 0]
type input "****"
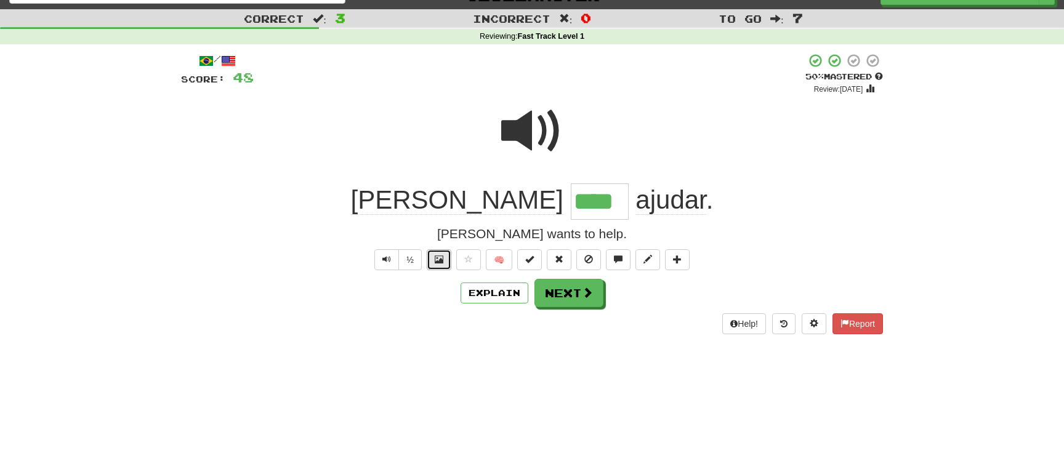
click at [442, 263] on span at bounding box center [439, 259] width 9 height 9
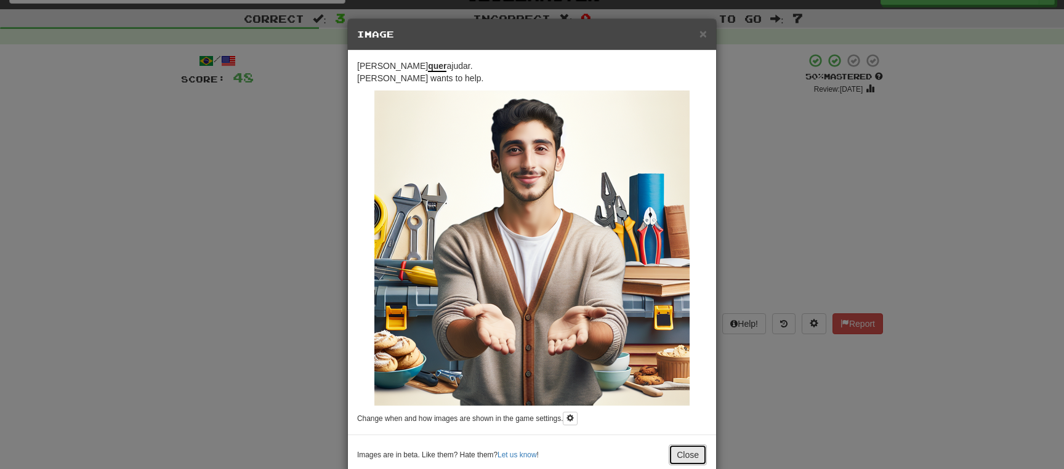
click at [681, 452] on button "Close" at bounding box center [687, 454] width 38 height 21
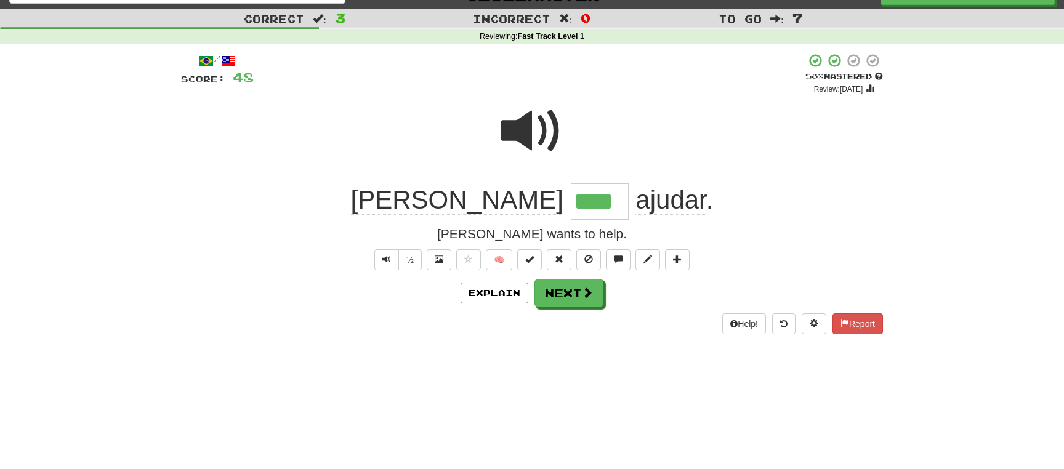
click at [568, 312] on div "/ Score: 48 + 16 50 % Mastered Review: 2025-09-27 Tom **** ajudar . Tom wants t…" at bounding box center [532, 193] width 702 height 281
click at [564, 302] on button "Next" at bounding box center [569, 293] width 69 height 28
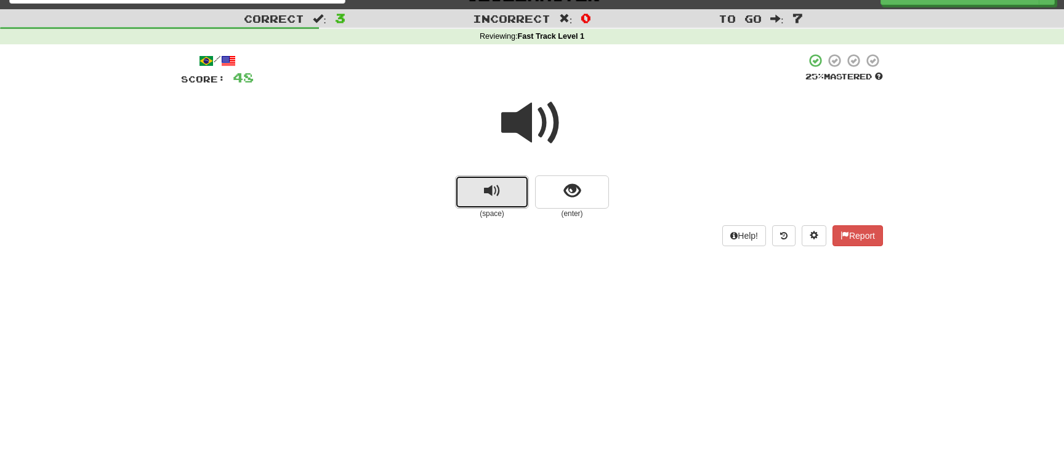
click at [498, 197] on span "replay audio" at bounding box center [492, 191] width 17 height 17
click at [497, 197] on span "replay audio" at bounding box center [492, 191] width 17 height 17
click at [571, 191] on span "show sentence" at bounding box center [572, 191] width 17 height 17
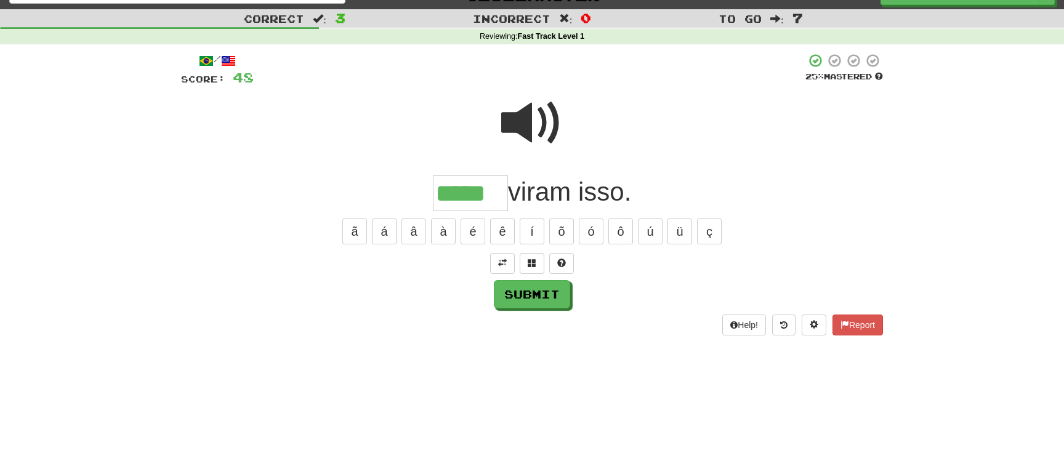
type input "*****"
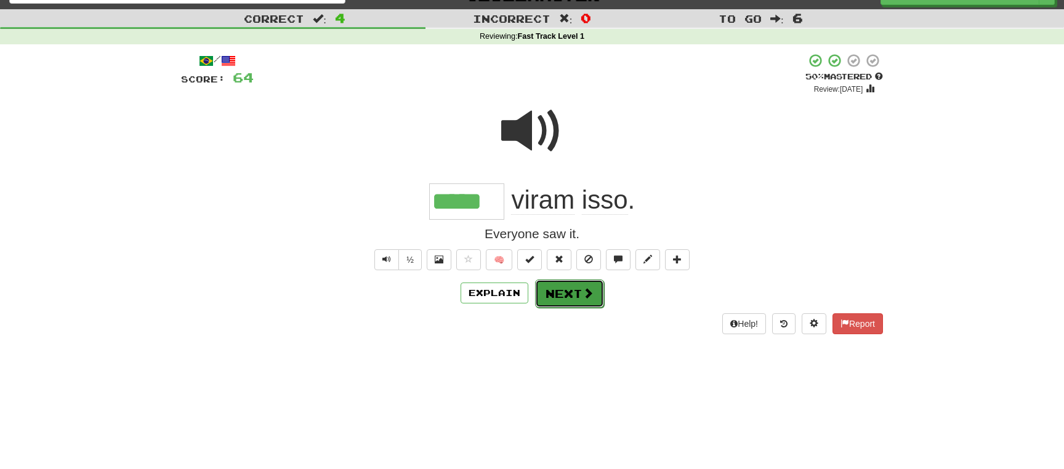
click at [581, 297] on button "Next" at bounding box center [569, 293] width 69 height 28
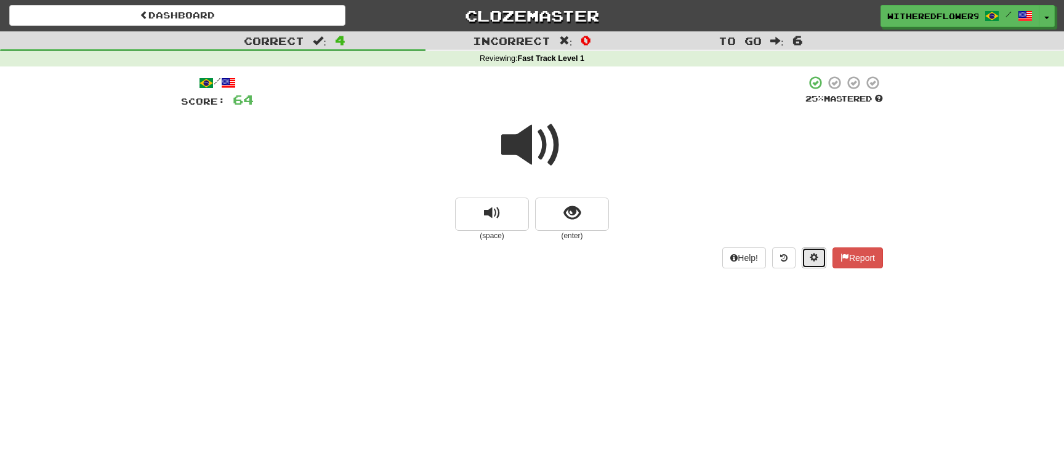
click at [807, 259] on button at bounding box center [813, 257] width 25 height 21
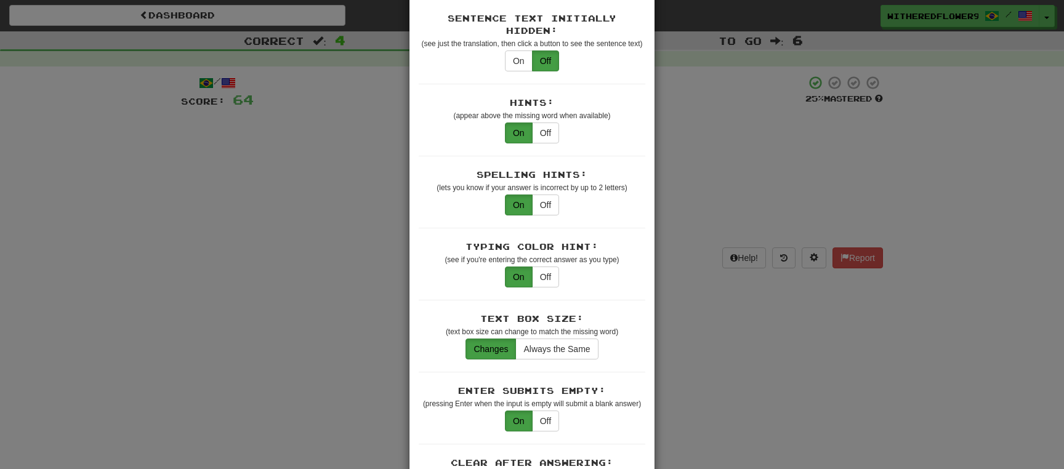
scroll to position [58, 0]
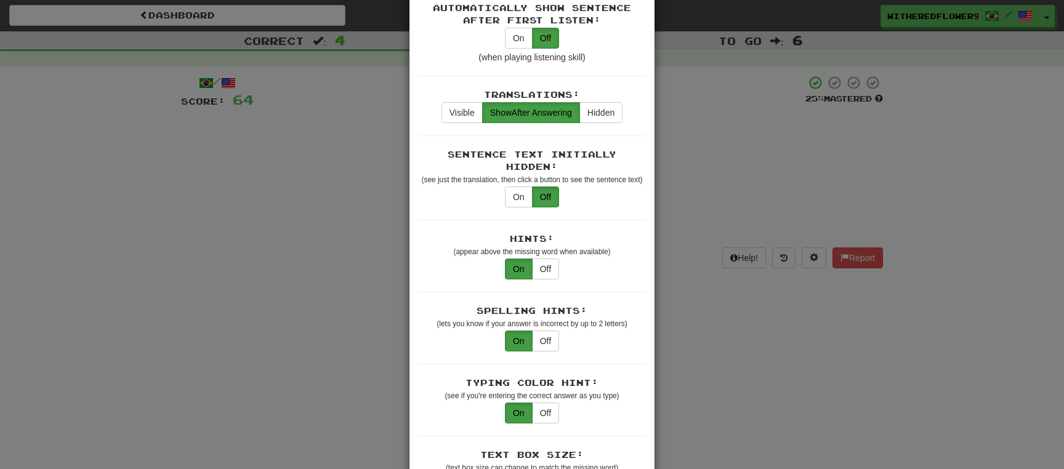
click at [777, 196] on div "× Game Settings Automatically Show Sentence After First Listen: On Off (when pl…" at bounding box center [532, 234] width 1064 height 469
